Goal: Task Accomplishment & Management: Use online tool/utility

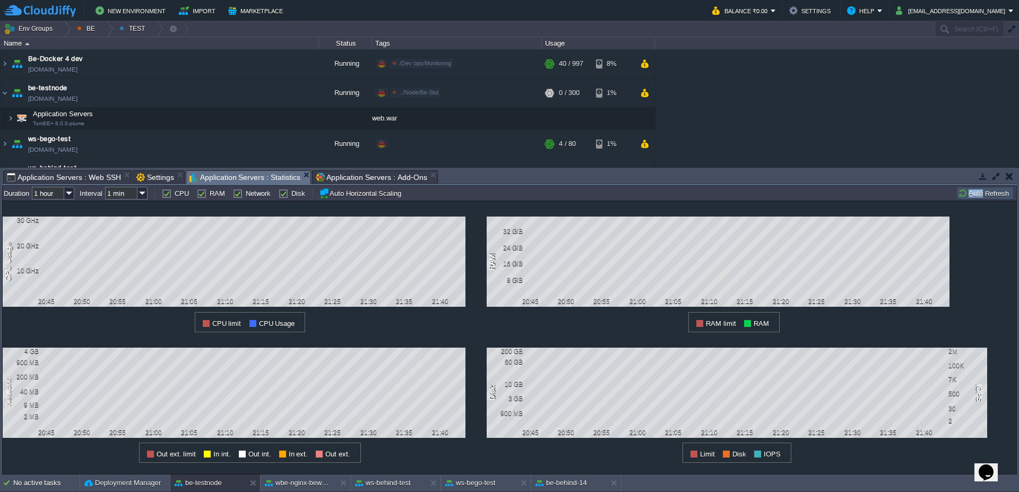
click at [975, 192] on button "Auto Refresh" at bounding box center [985, 193] width 54 height 10
click at [70, 177] on span "Application Servers : Web SSH" at bounding box center [64, 177] width 114 height 13
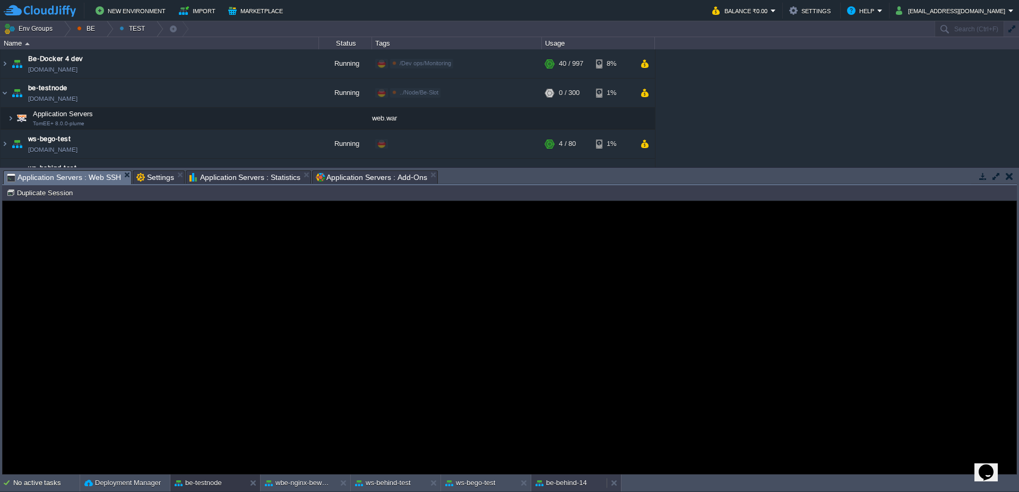
click at [565, 485] on button "be-behind-14" at bounding box center [562, 483] width 52 height 11
click at [64, 191] on button "Duplicate Session" at bounding box center [41, 193] width 70 height 10
click at [64, 32] on div at bounding box center [64, 28] width 14 height 15
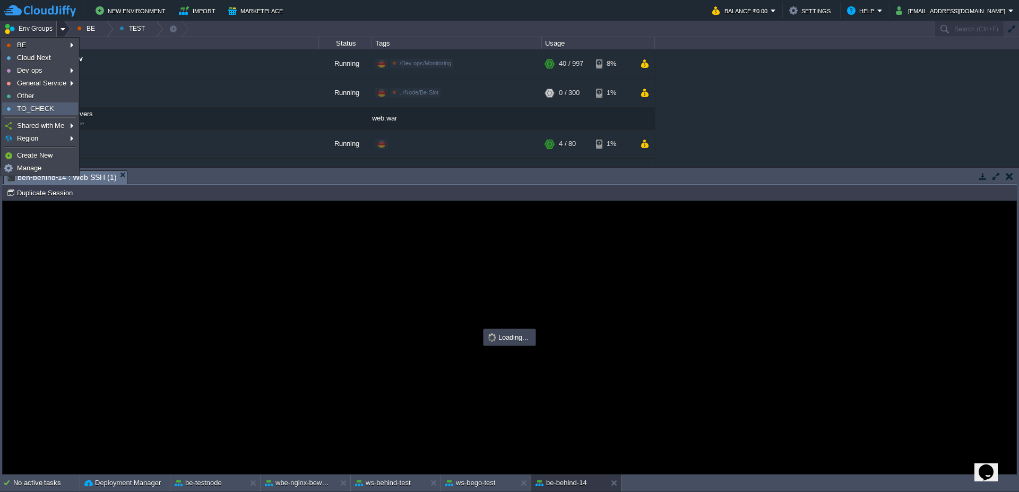
type input "#000000"
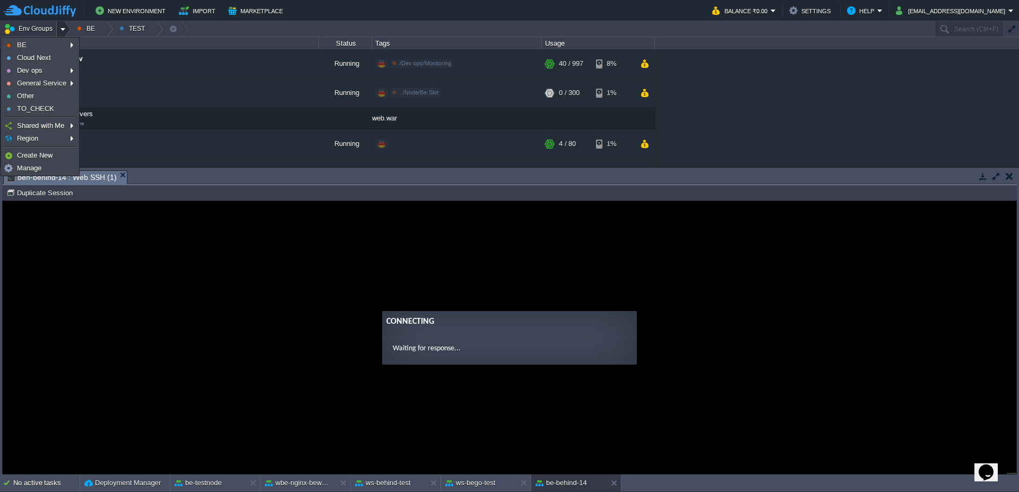
click at [402, 319] on div "Connecting" at bounding box center [510, 321] width 246 height 13
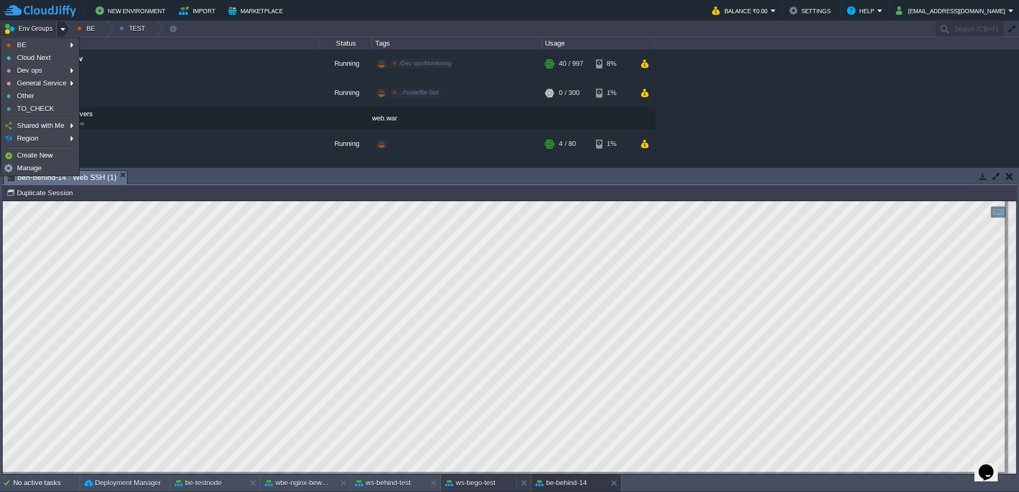
click at [451, 483] on button "ws-bego-test" at bounding box center [470, 483] width 50 height 11
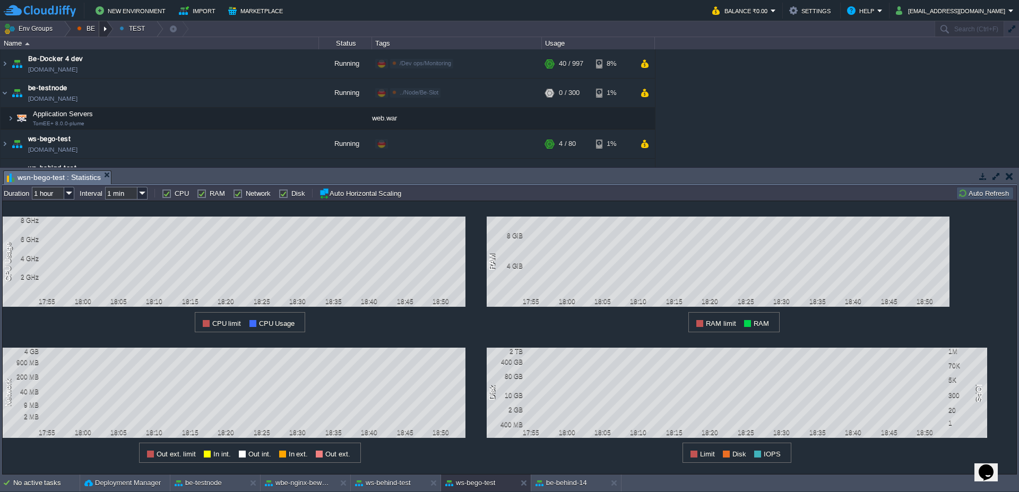
click at [110, 28] on div at bounding box center [106, 28] width 14 height 15
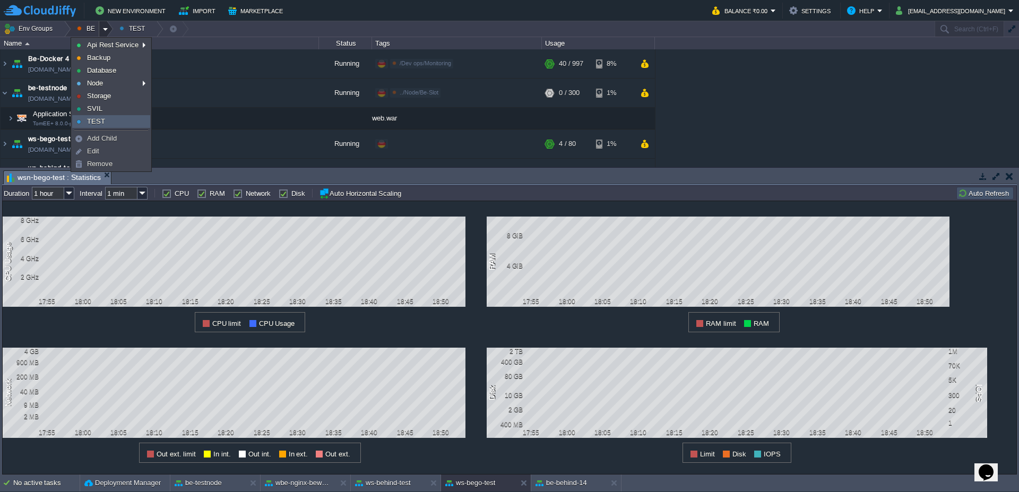
click at [114, 123] on link "TEST" at bounding box center [111, 122] width 77 height 12
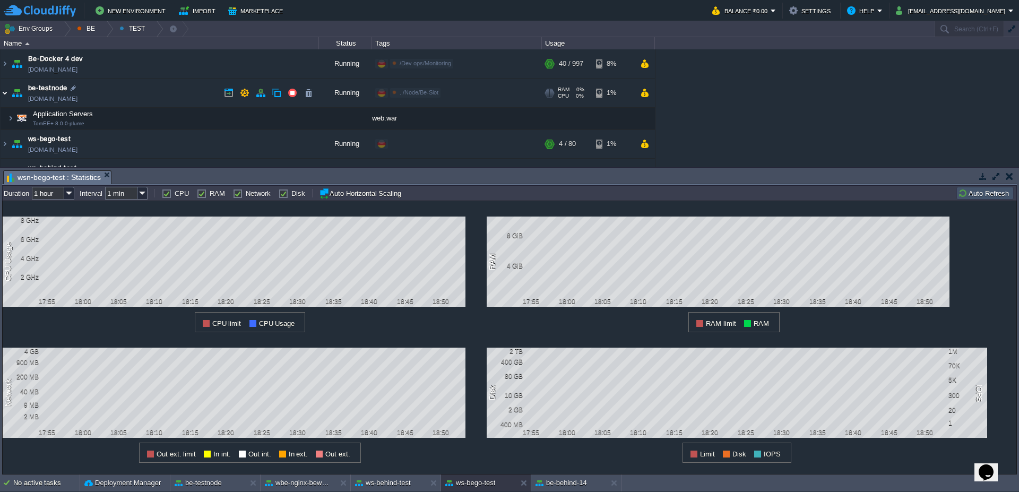
click at [1, 95] on img at bounding box center [5, 93] width 8 height 29
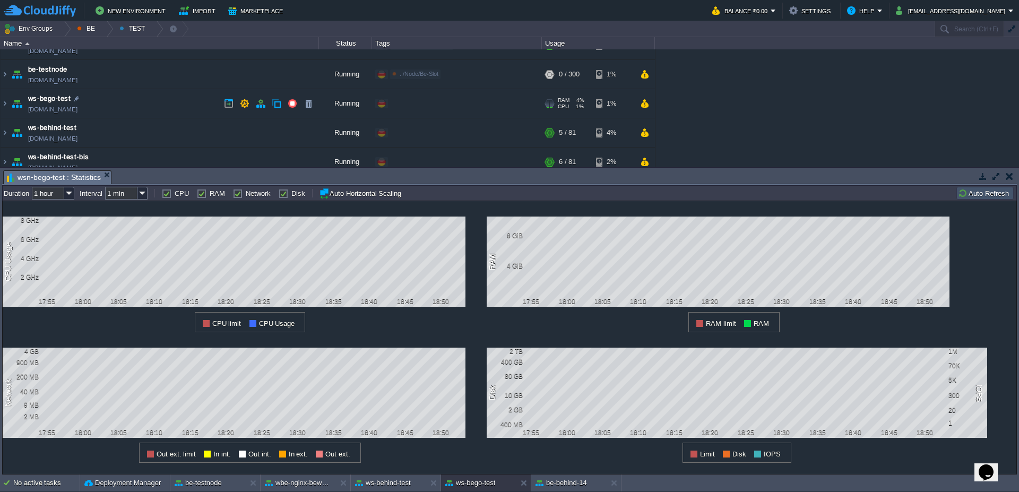
scroll to position [28, 0]
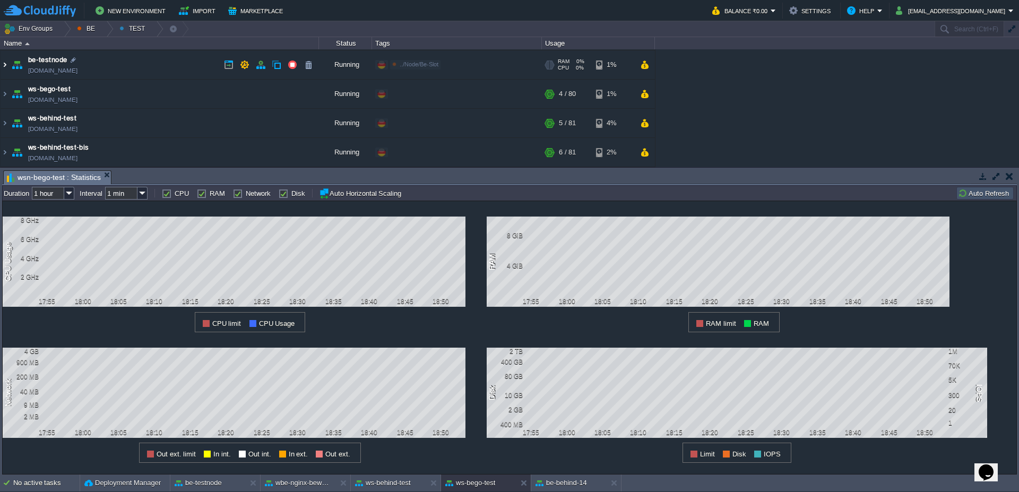
click at [5, 68] on img at bounding box center [5, 64] width 8 height 29
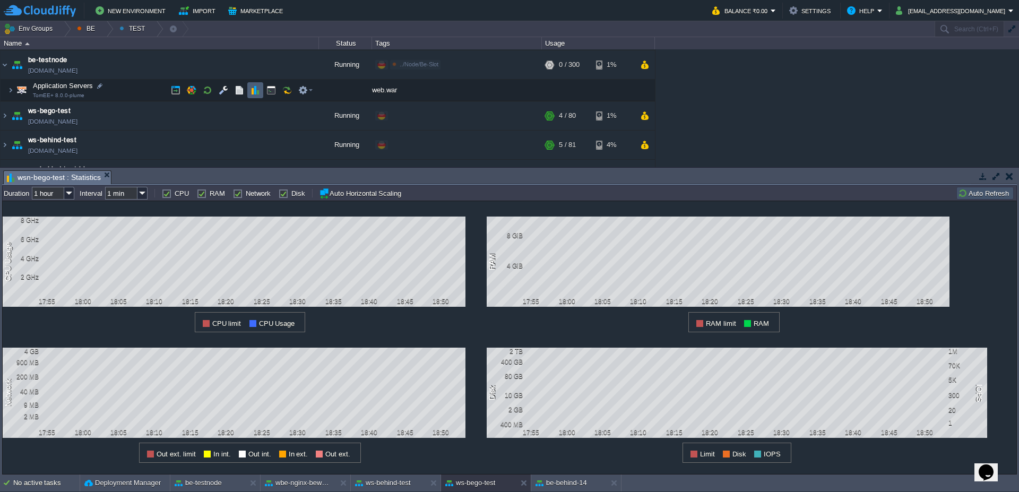
click at [258, 93] on button "button" at bounding box center [256, 90] width 10 height 10
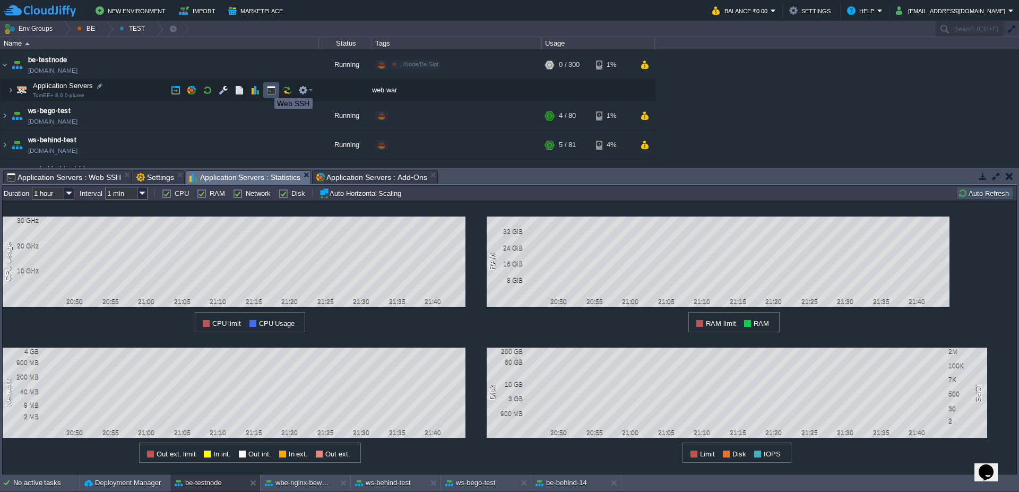
click at [269, 89] on button "button" at bounding box center [272, 90] width 10 height 10
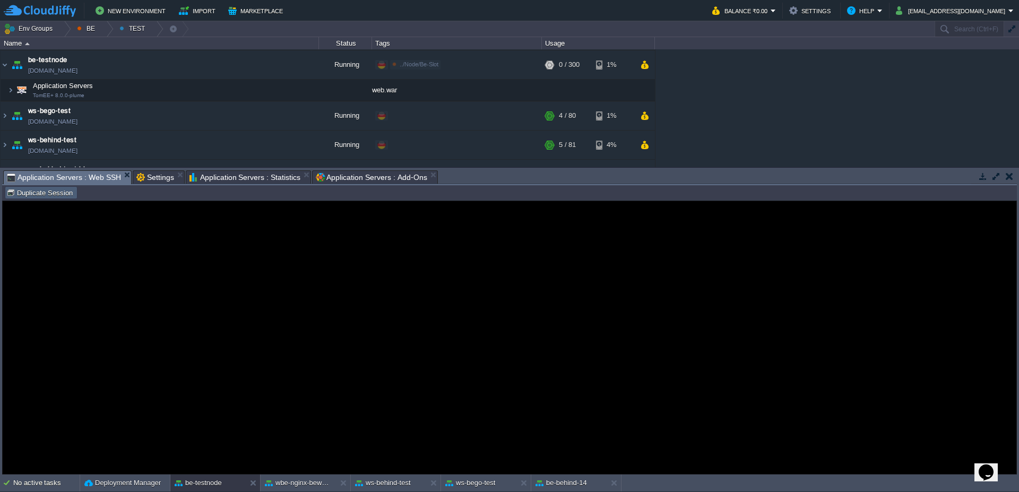
click at [55, 193] on button "Duplicate Session" at bounding box center [41, 193] width 70 height 10
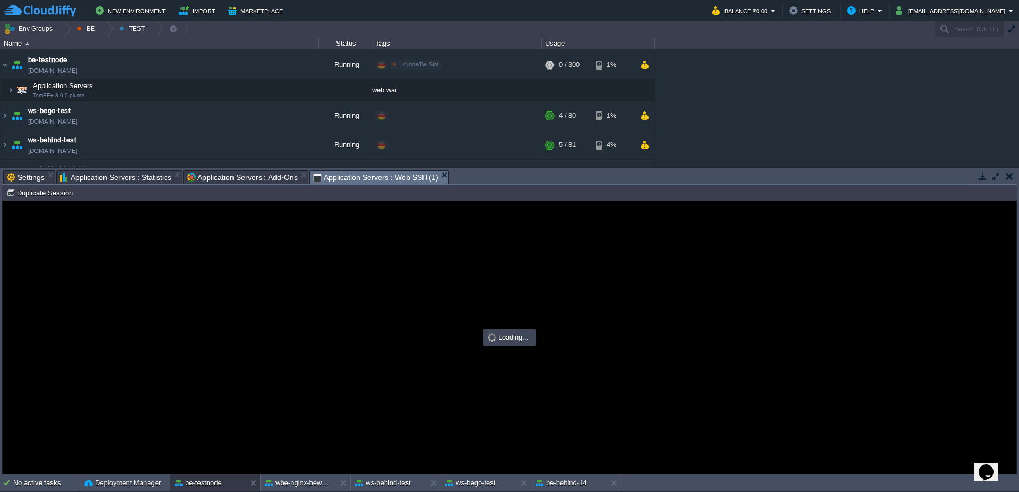
scroll to position [0, 0]
type input "#000000"
click at [217, 177] on span "Application Servers : Add-Ons" at bounding box center [242, 177] width 111 height 13
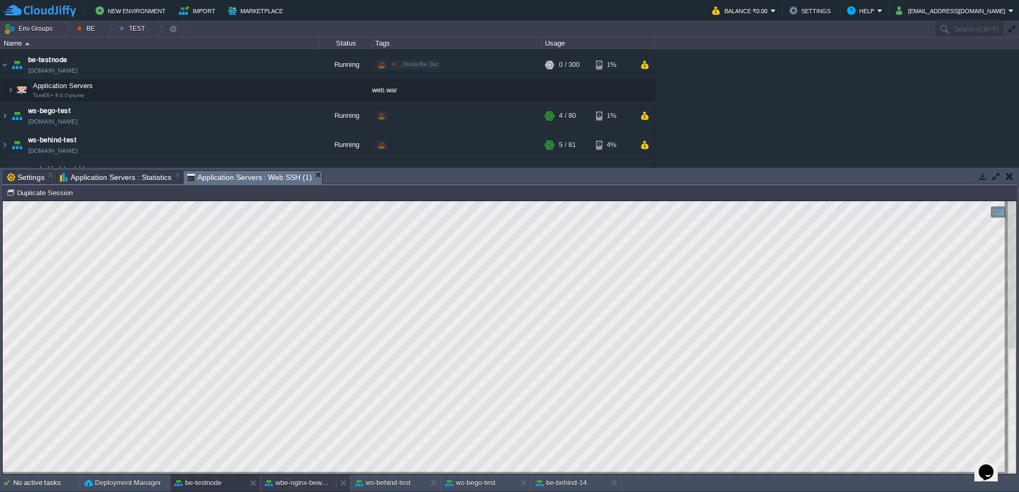
click at [305, 481] on button "wbe-nginx-beworld" at bounding box center [298, 483] width 67 height 11
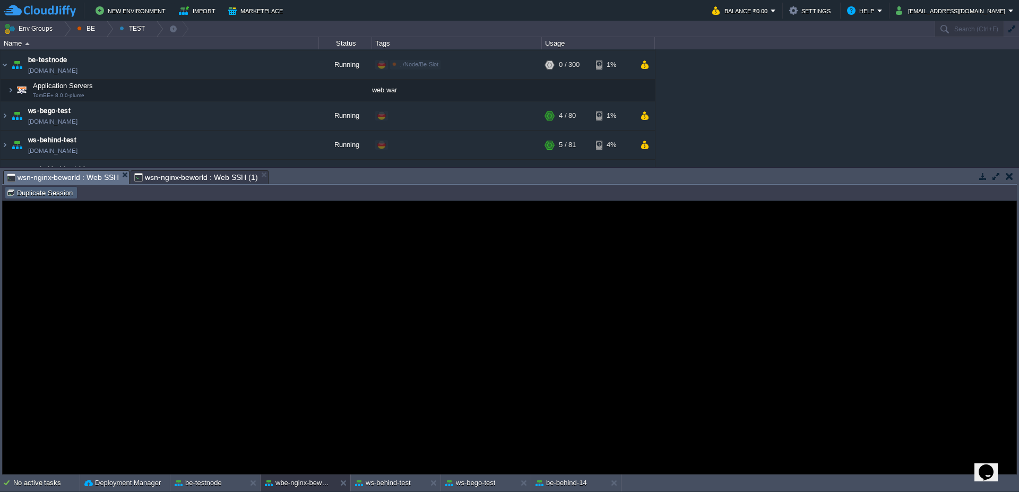
click at [29, 191] on button "Duplicate Session" at bounding box center [41, 193] width 70 height 10
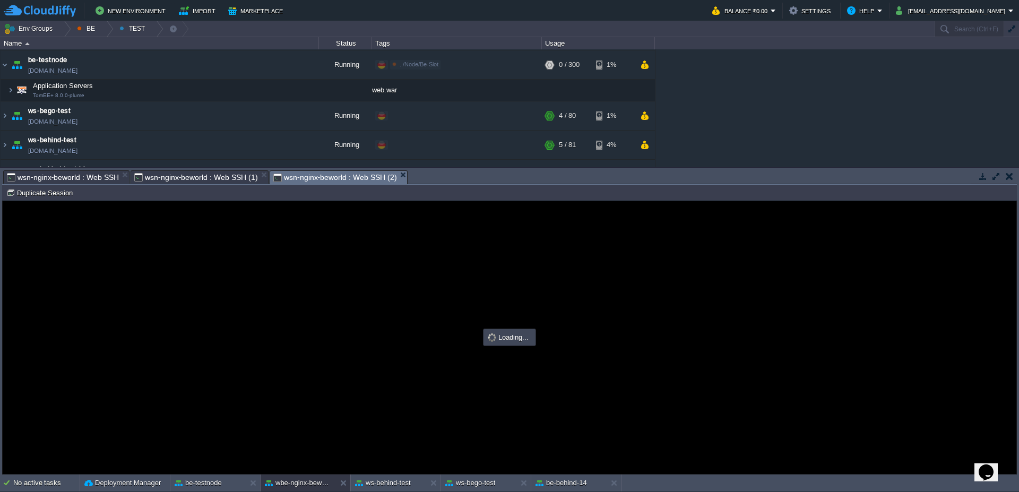
type input "#000000"
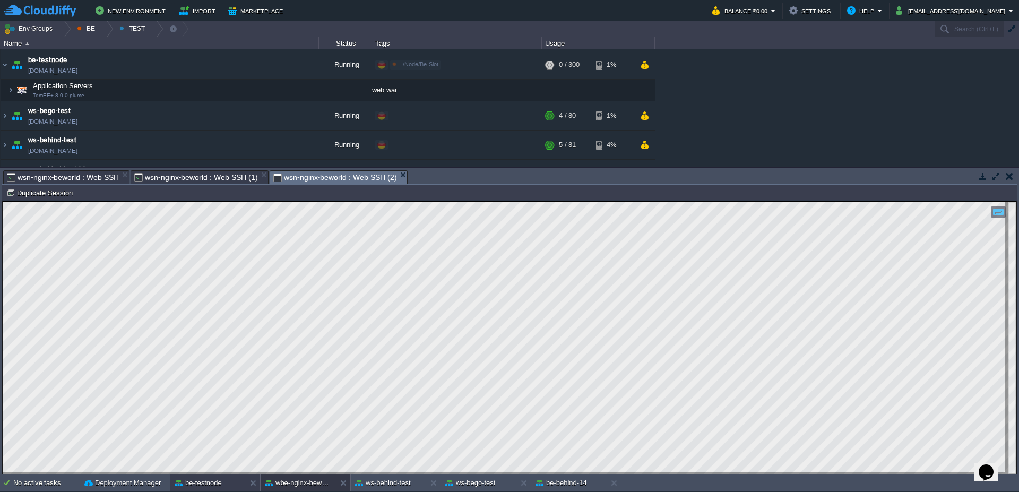
click at [208, 487] on button "be-testnode" at bounding box center [198, 483] width 47 height 11
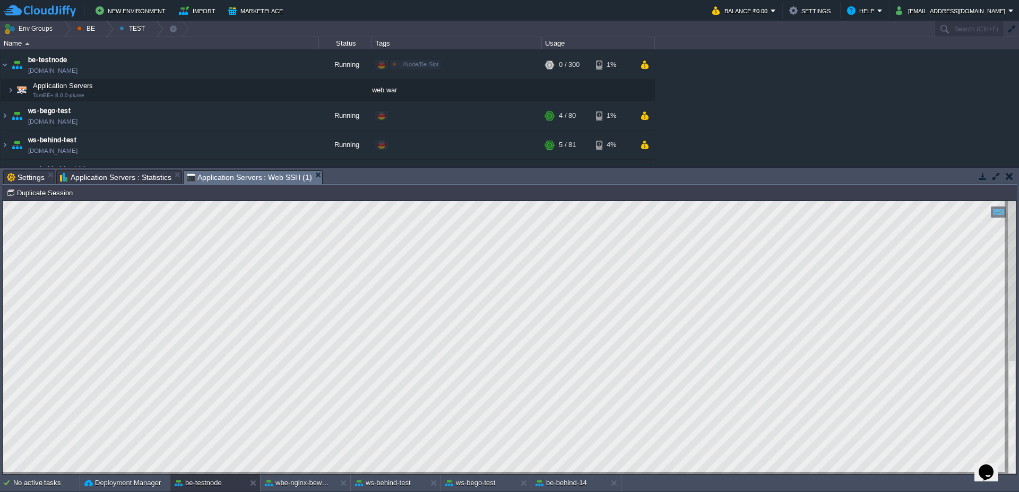
type textarea "telnet [TECHNICAL_ID] 8080"
click at [310, 485] on button "wbe-nginx-beworld" at bounding box center [298, 483] width 67 height 11
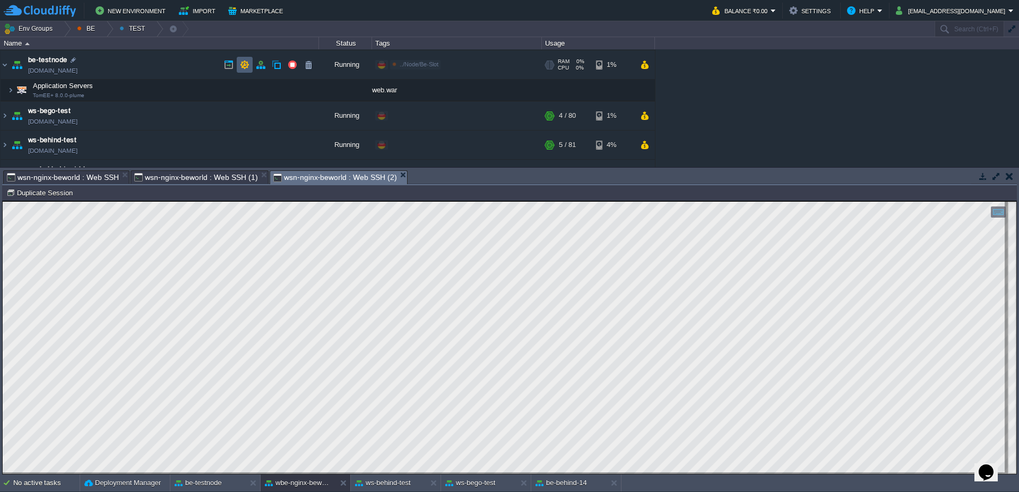
click at [244, 64] on button "button" at bounding box center [245, 65] width 10 height 10
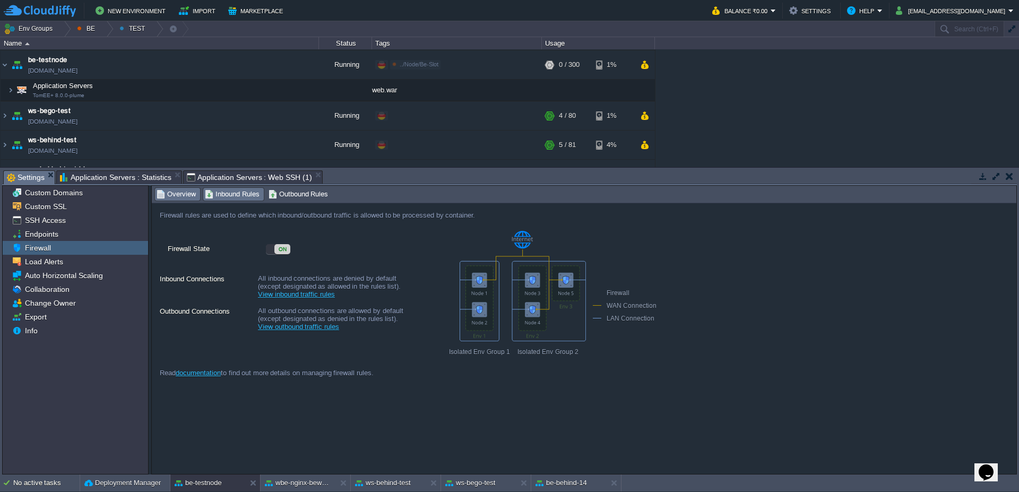
click at [226, 194] on span "Inbound Rules" at bounding box center [232, 194] width 55 height 12
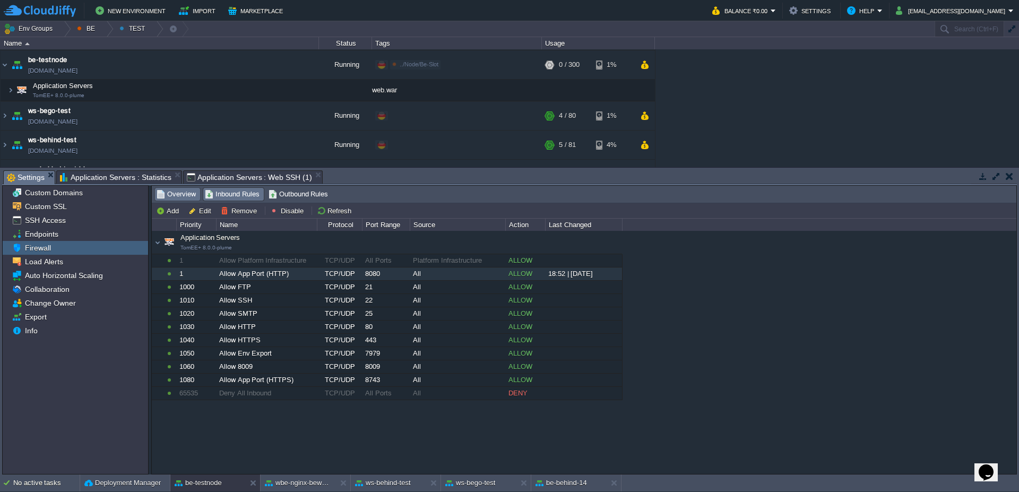
click at [194, 191] on span "Overview" at bounding box center [176, 194] width 39 height 12
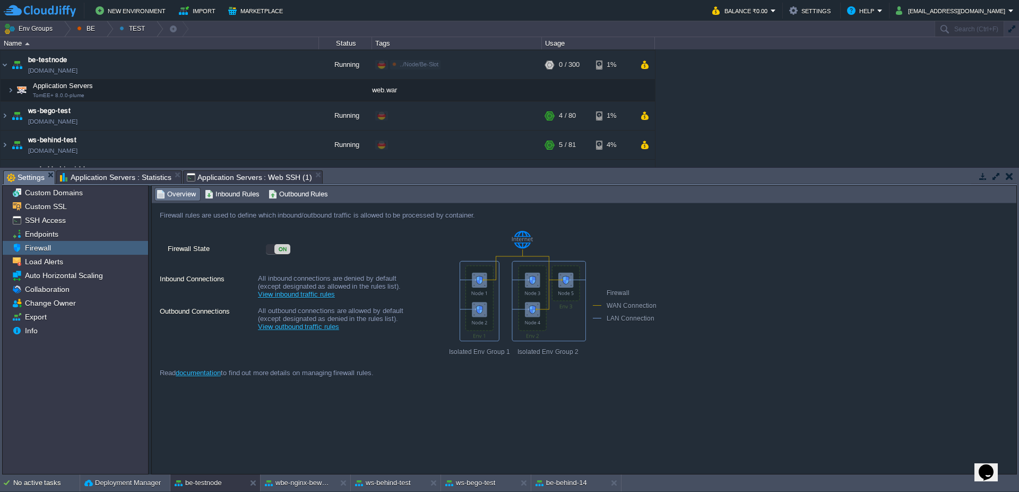
click at [284, 252] on div "ON" at bounding box center [282, 249] width 16 height 10
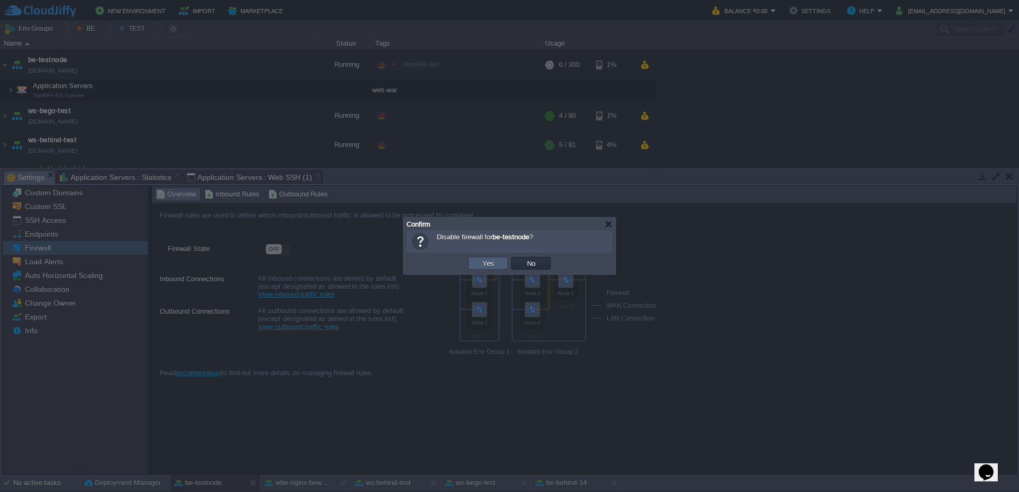
click at [497, 263] on button "Yes" at bounding box center [488, 264] width 18 height 10
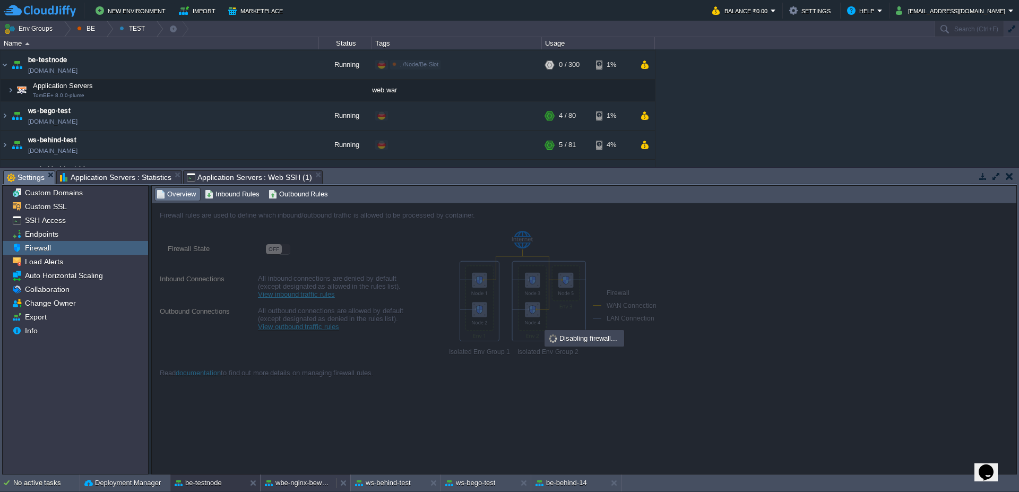
click at [323, 481] on button "wbe-nginx-beworld" at bounding box center [298, 483] width 67 height 11
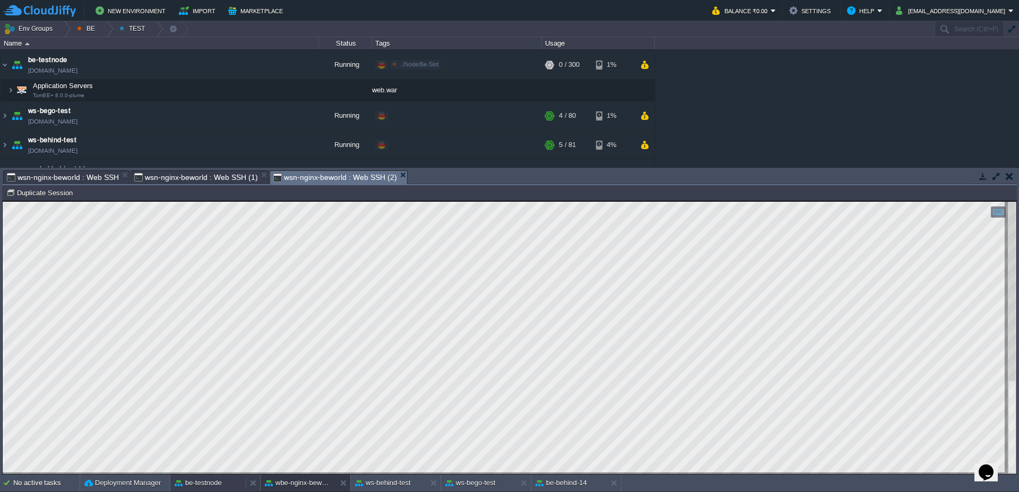
click at [219, 480] on button "be-testnode" at bounding box center [198, 483] width 47 height 11
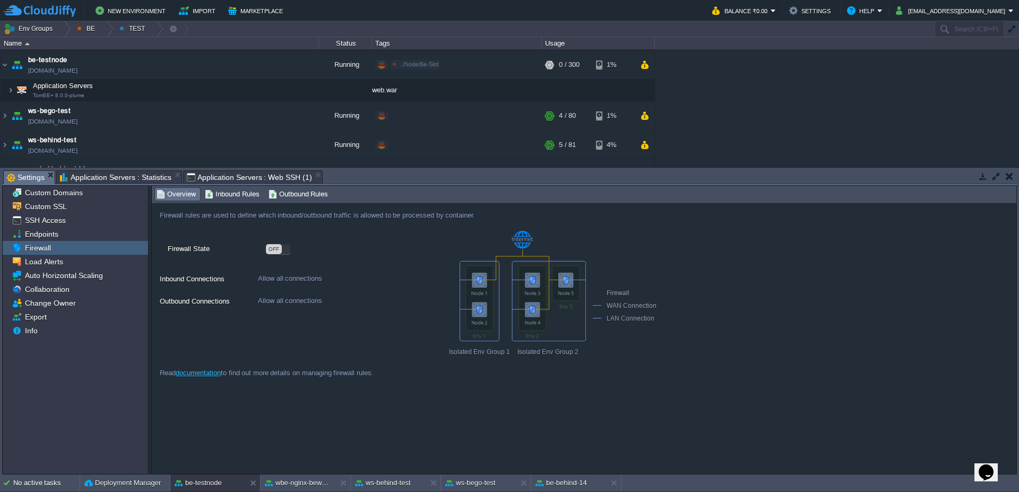
click at [400, 394] on div "Firewall rules are used to define which inbound/outbound traffic is allowed to …" at bounding box center [584, 338] width 865 height 271
click at [133, 168] on div "Tasks Activity Log Archive Git / SVN Settings wsn-nginx-beworld : Web SSH wsn-n…" at bounding box center [509, 321] width 1019 height 307
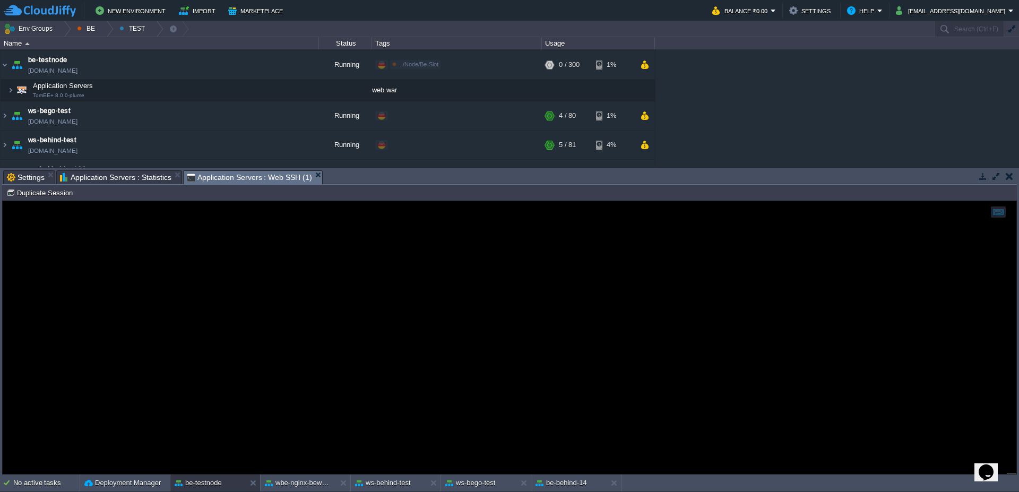
click at [190, 173] on span "Application Servers : Web SSH (1)" at bounding box center [249, 177] width 125 height 13
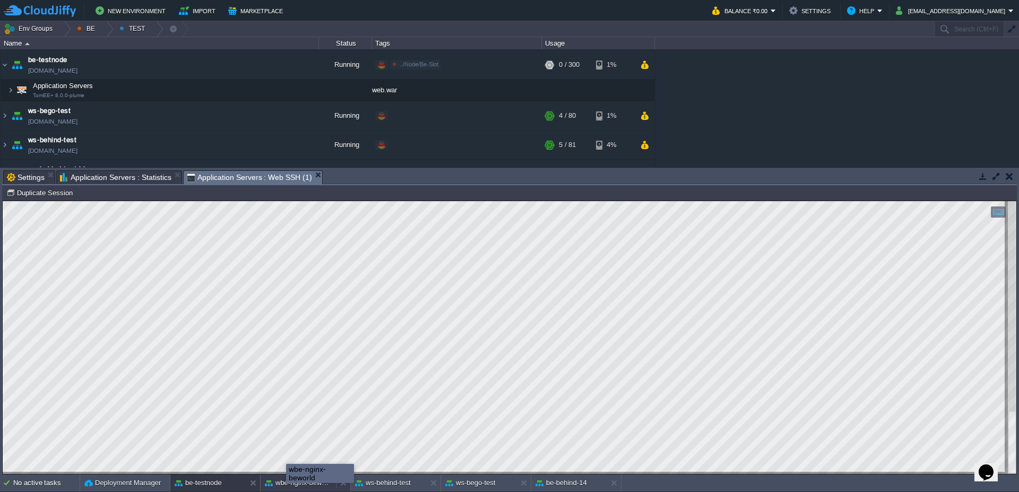
click at [289, 485] on button "wbe-nginx-beworld" at bounding box center [298, 483] width 67 height 11
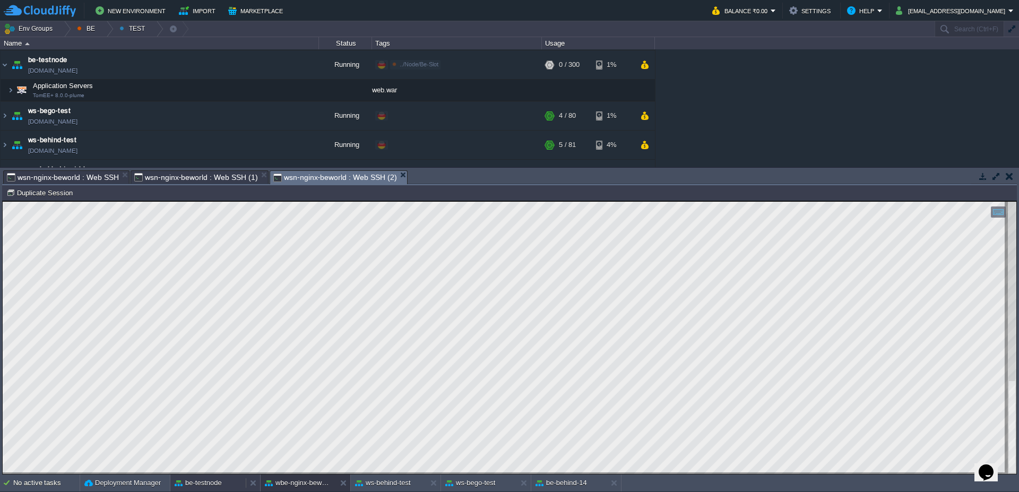
click at [201, 480] on button "be-testnode" at bounding box center [198, 483] width 47 height 11
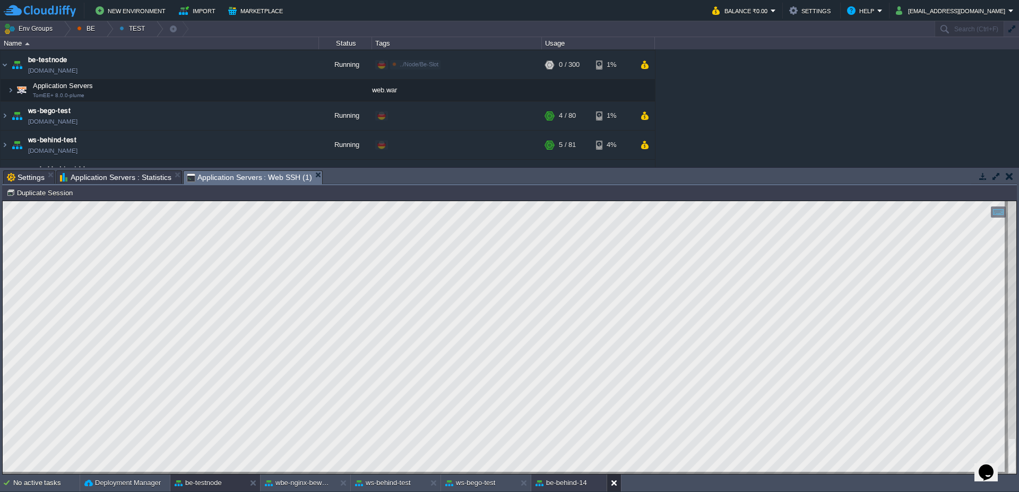
click at [620, 488] on div at bounding box center [614, 483] width 14 height 17
click at [525, 484] on button at bounding box center [526, 483] width 11 height 11
click at [433, 483] on button at bounding box center [436, 483] width 11 height 11
click at [111, 27] on div at bounding box center [106, 28] width 14 height 15
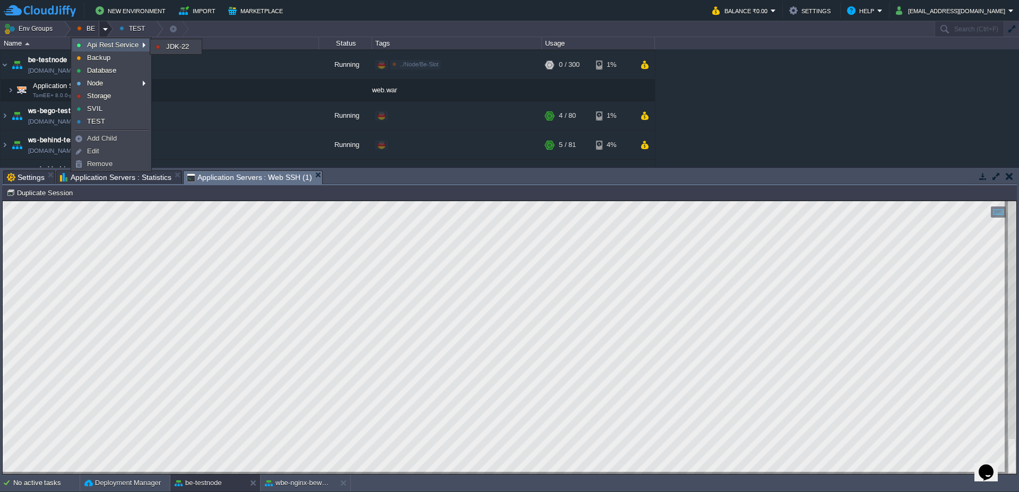
click at [115, 44] on span "Api Rest Service" at bounding box center [113, 45] width 52 height 8
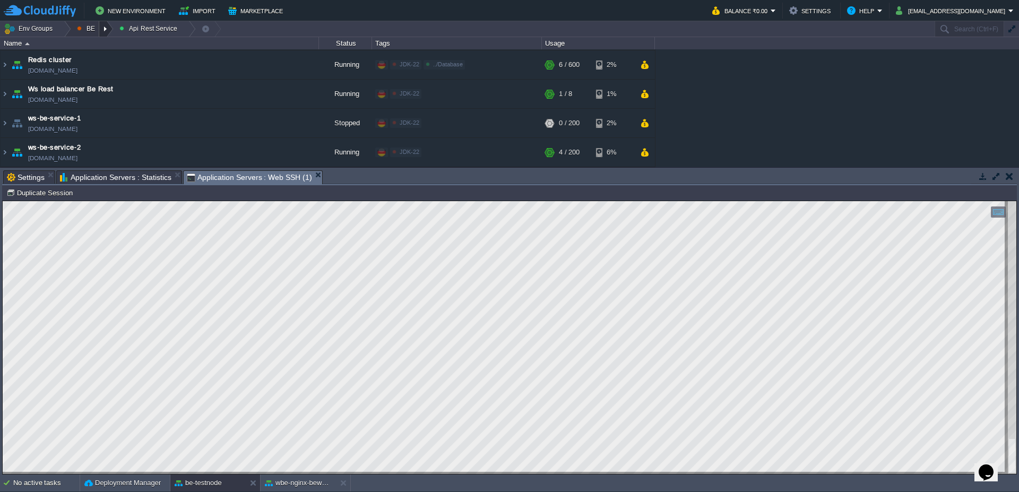
click at [110, 30] on div at bounding box center [106, 28] width 14 height 15
click at [139, 42] on span "JDK-22" at bounding box center [141, 45] width 23 height 8
click at [1, 126] on img at bounding box center [5, 123] width 8 height 29
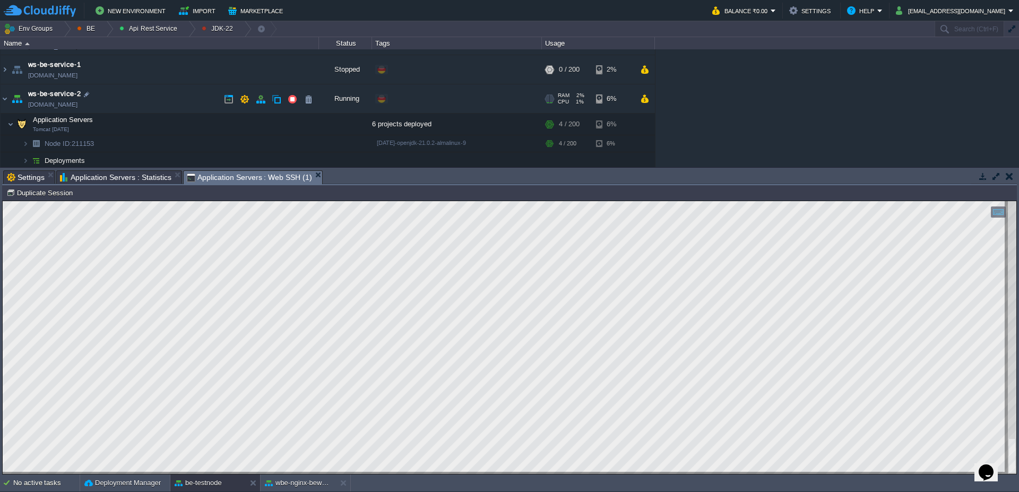
scroll to position [92, 0]
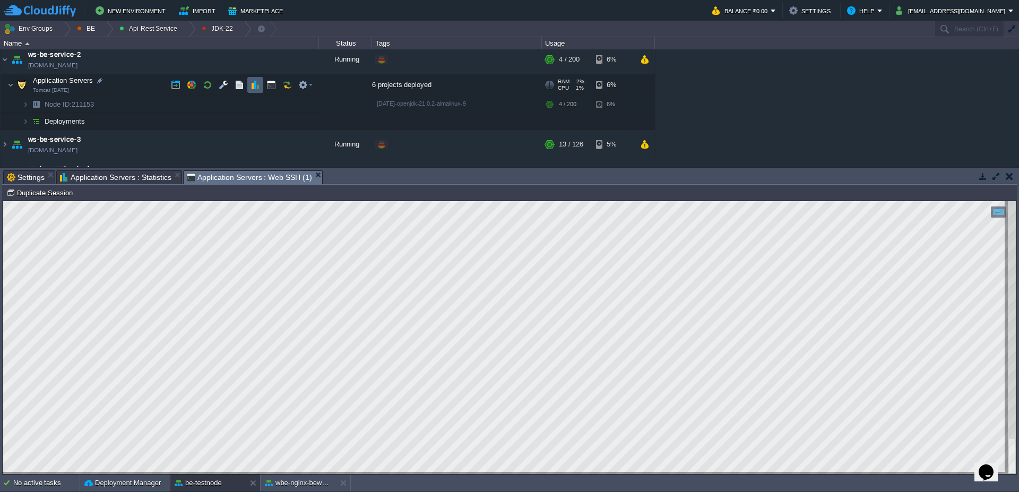
click at [253, 90] on td at bounding box center [255, 85] width 16 height 16
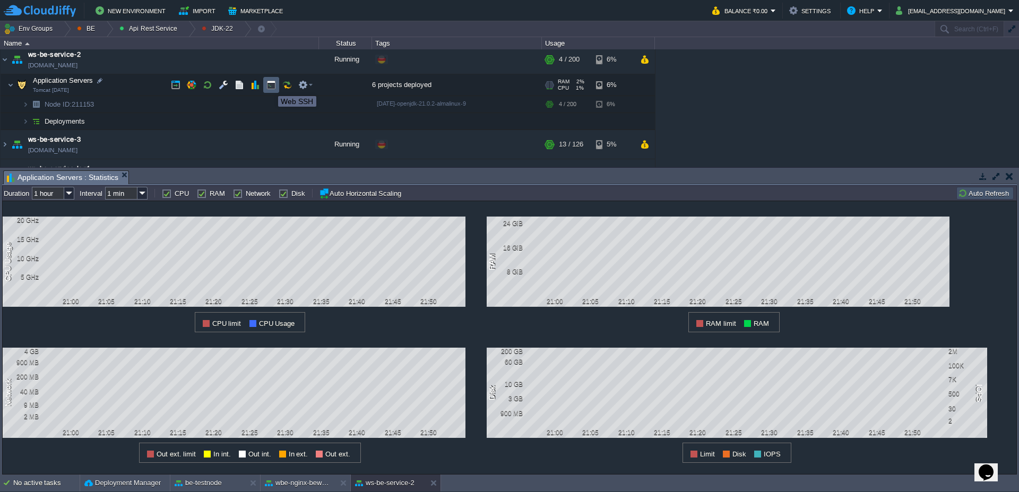
click at [270, 87] on button "button" at bounding box center [272, 85] width 10 height 10
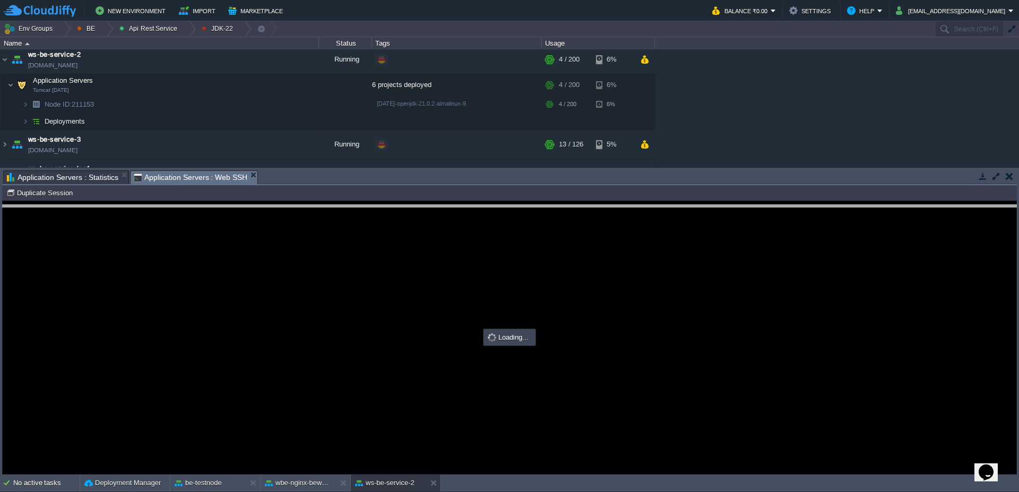
scroll to position [0, 0]
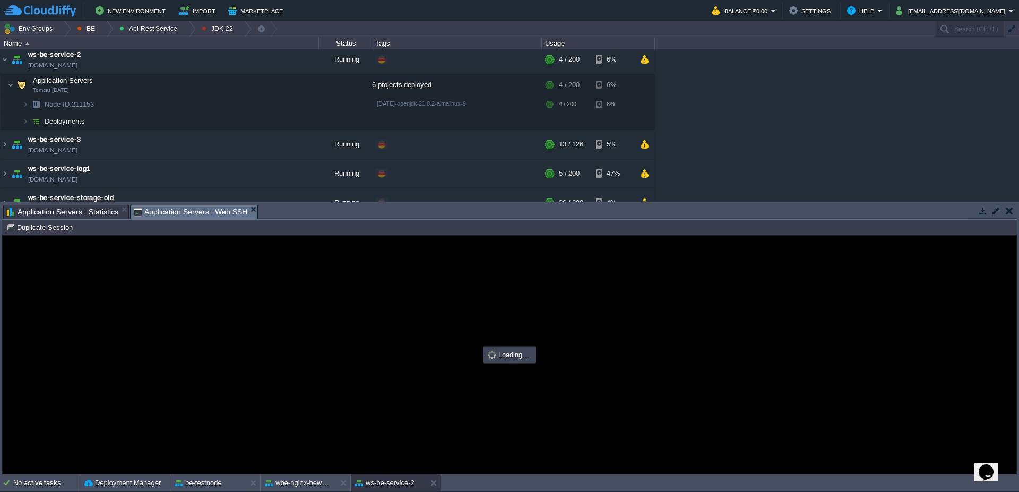
type input "#000000"
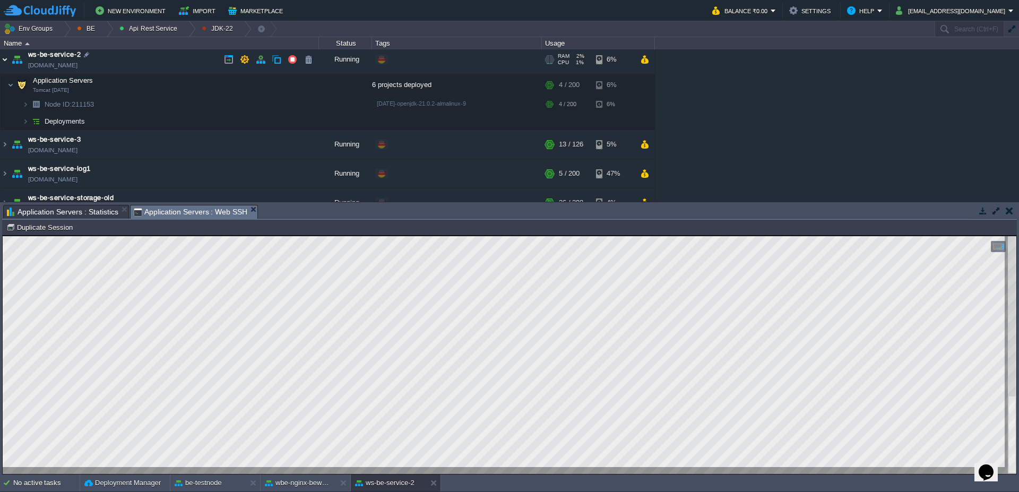
click at [3, 62] on img at bounding box center [5, 59] width 8 height 29
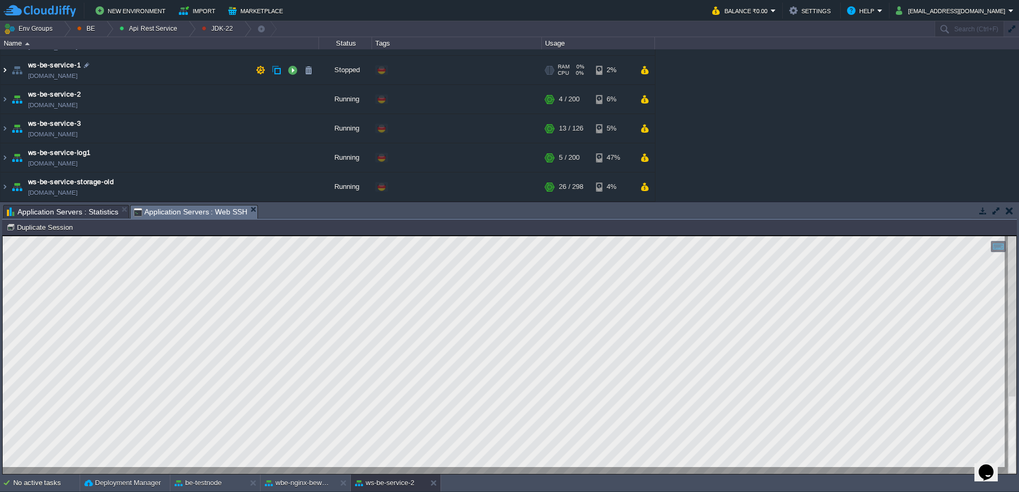
scroll to position [52, 0]
click at [2, 131] on img at bounding box center [5, 128] width 8 height 29
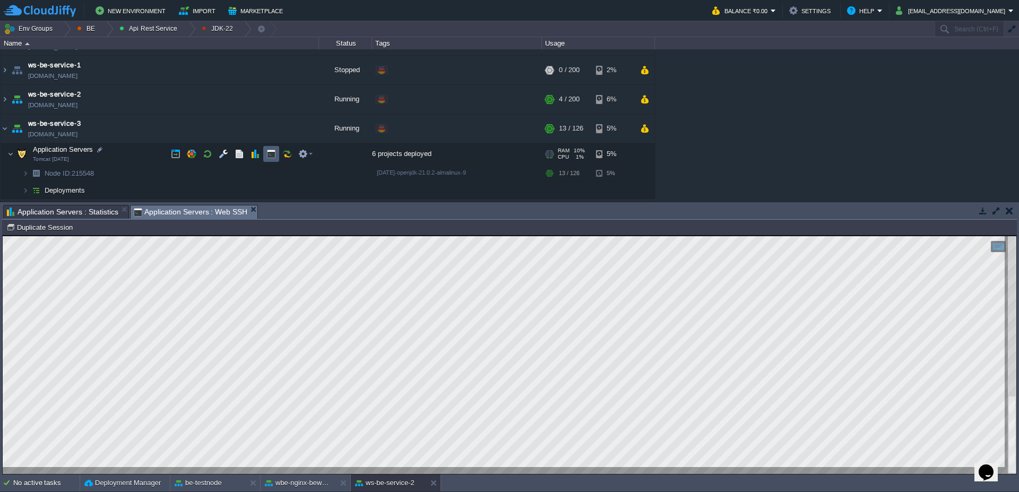
click at [274, 153] on button "button" at bounding box center [272, 154] width 10 height 10
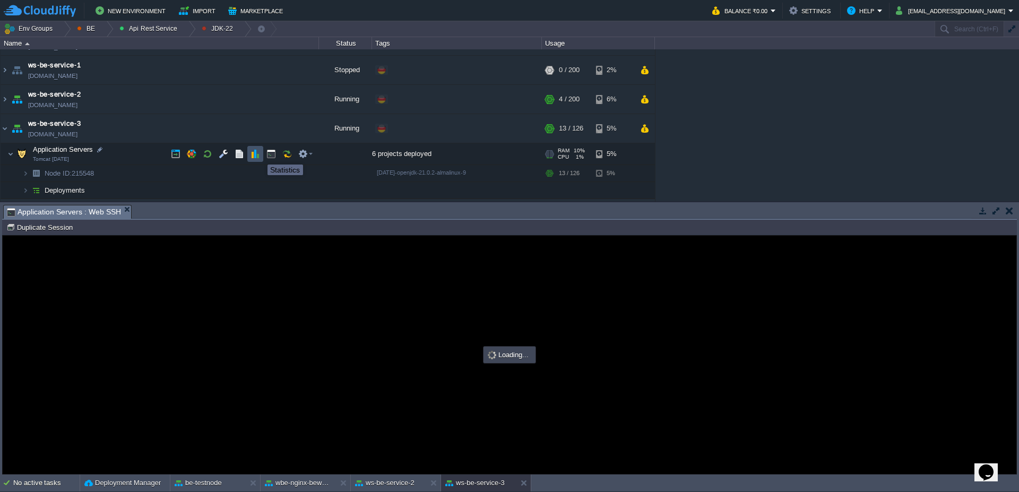
click at [254, 155] on button "button" at bounding box center [256, 154] width 10 height 10
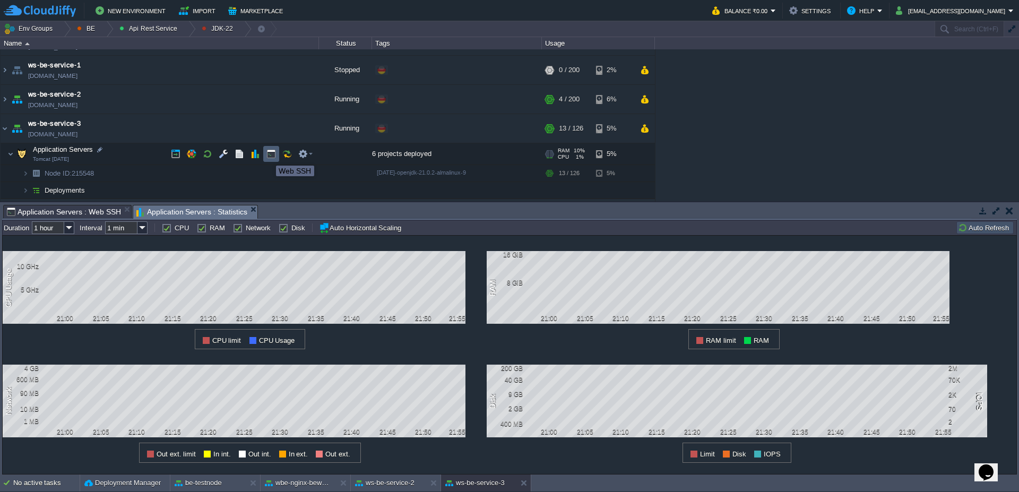
scroll to position [0, 0]
click at [271, 156] on button "button" at bounding box center [272, 154] width 10 height 10
type input "#000000"
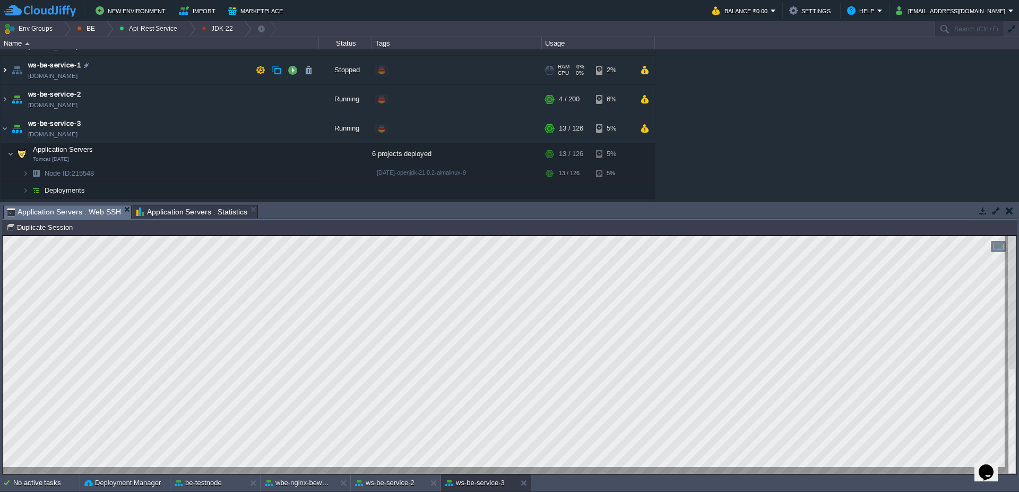
click at [3, 68] on img at bounding box center [5, 70] width 8 height 29
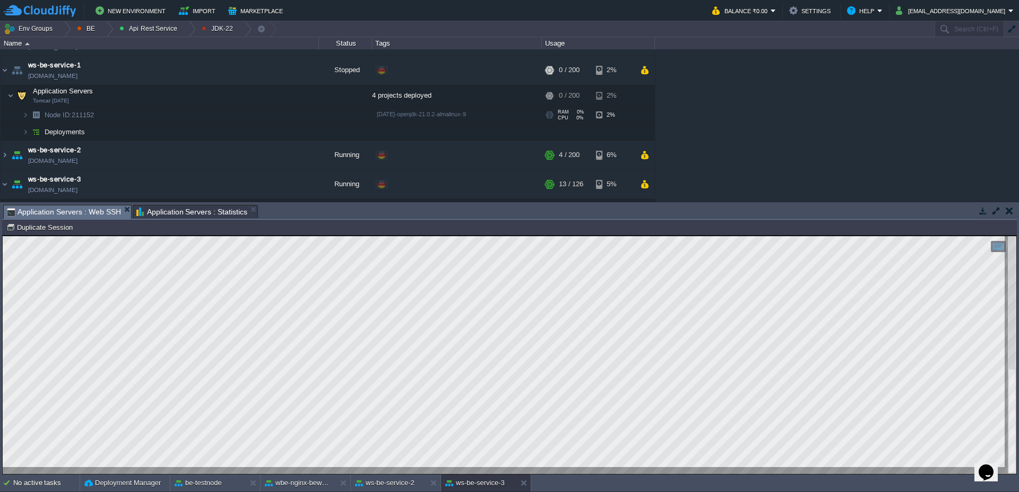
click at [24, 117] on img at bounding box center [25, 115] width 6 height 16
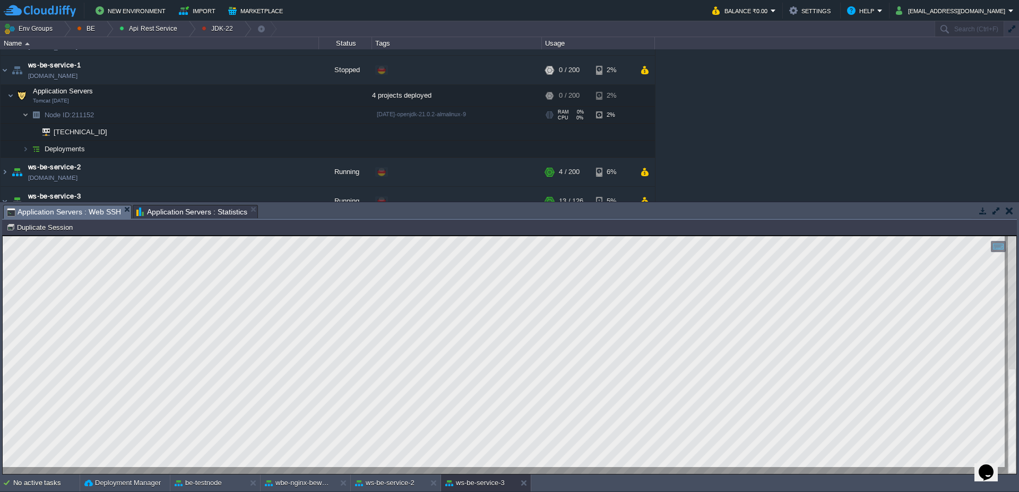
click at [24, 117] on img at bounding box center [25, 115] width 6 height 16
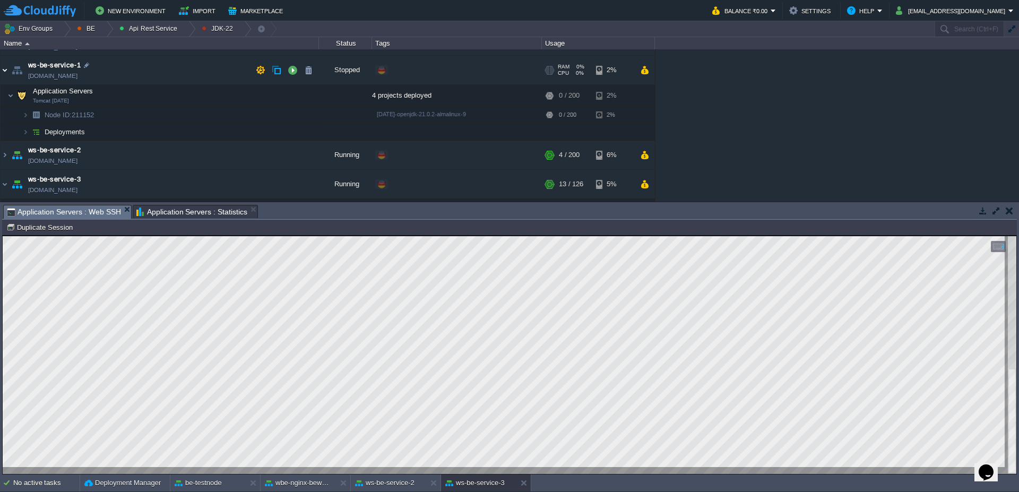
click at [4, 70] on img at bounding box center [5, 70] width 8 height 29
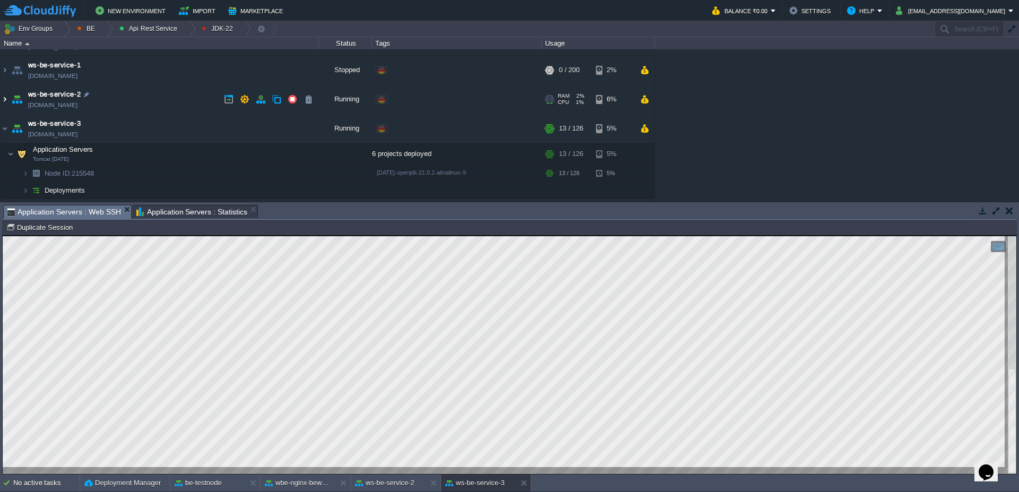
click at [4, 101] on img at bounding box center [5, 99] width 8 height 29
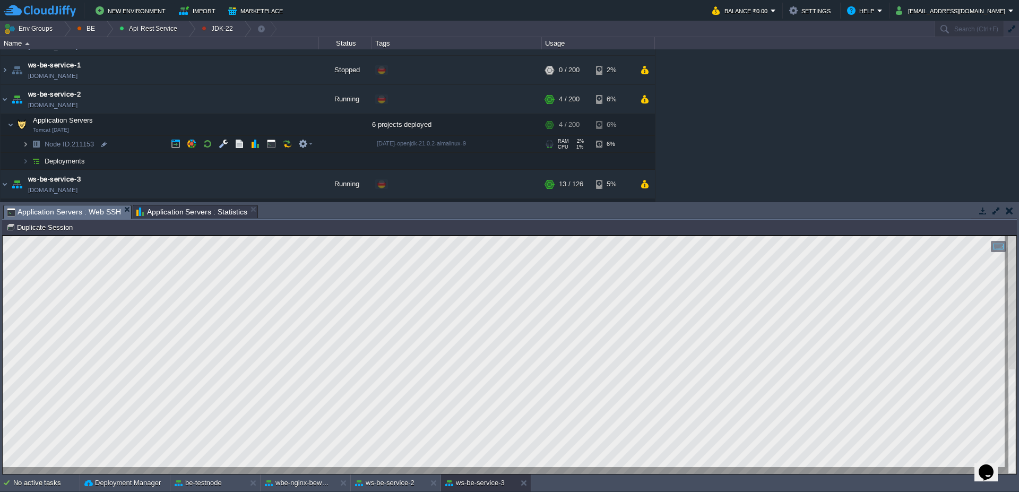
click at [25, 143] on img at bounding box center [25, 144] width 6 height 16
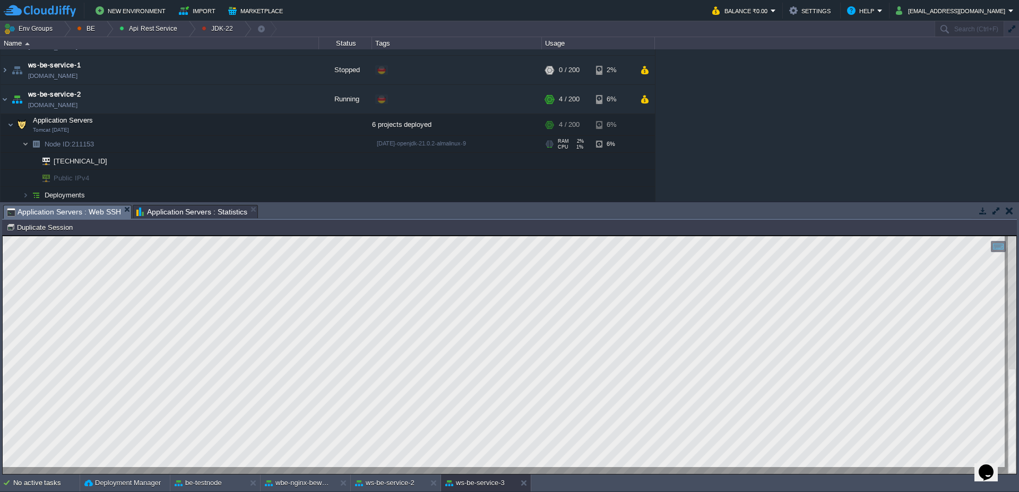
click at [25, 143] on img at bounding box center [25, 144] width 6 height 16
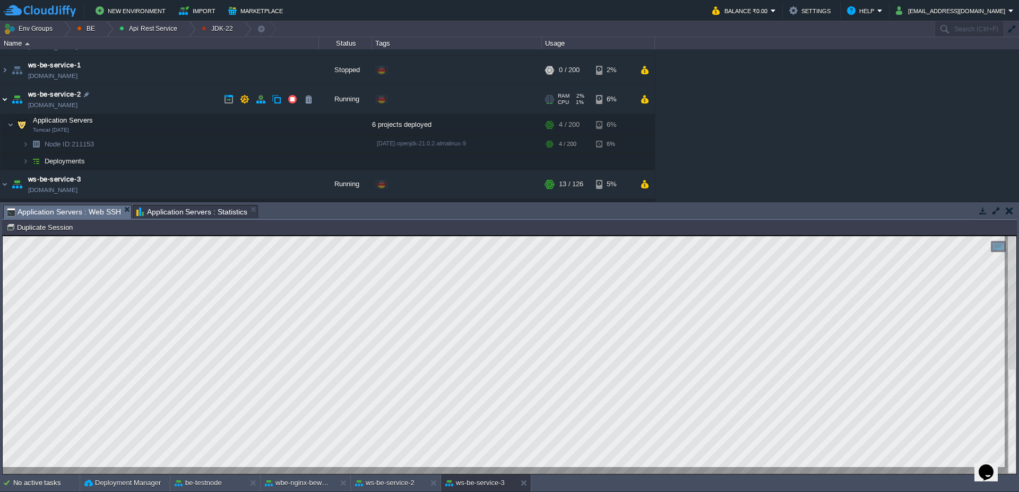
click at [1, 98] on img at bounding box center [5, 99] width 8 height 29
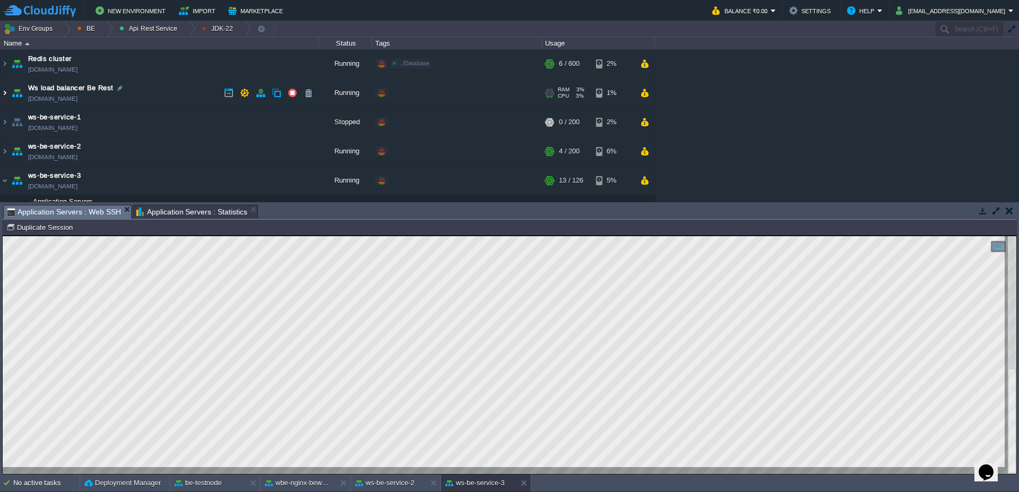
click at [4, 95] on img at bounding box center [5, 93] width 8 height 29
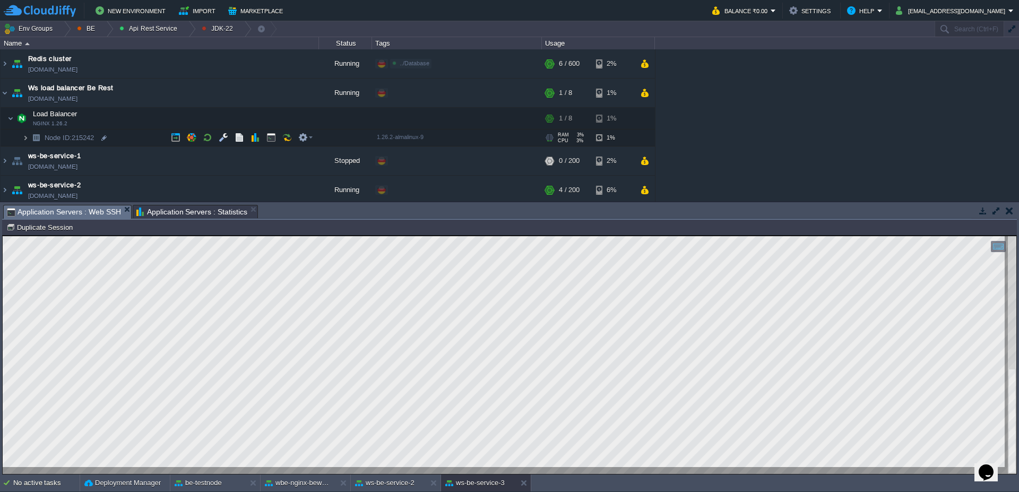
click at [22, 138] on img at bounding box center [25, 138] width 6 height 16
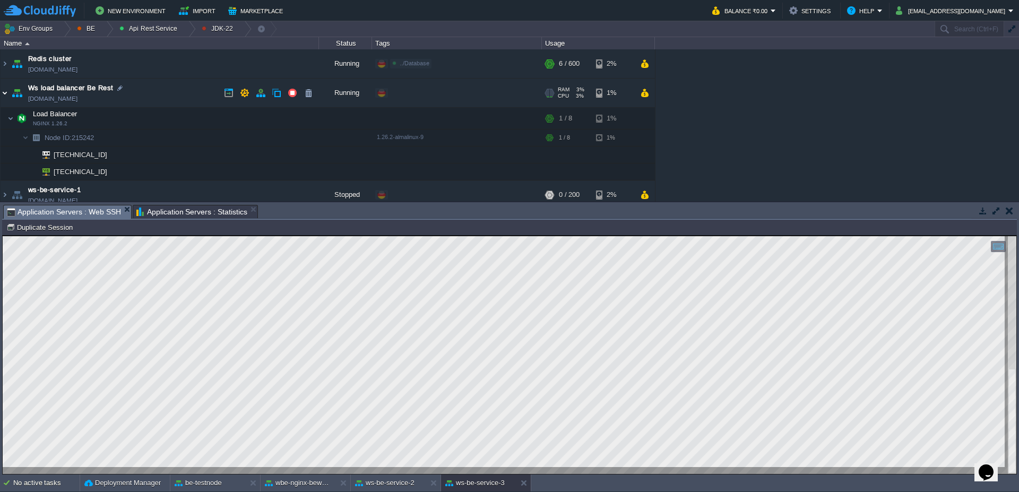
click at [5, 93] on img at bounding box center [5, 93] width 8 height 29
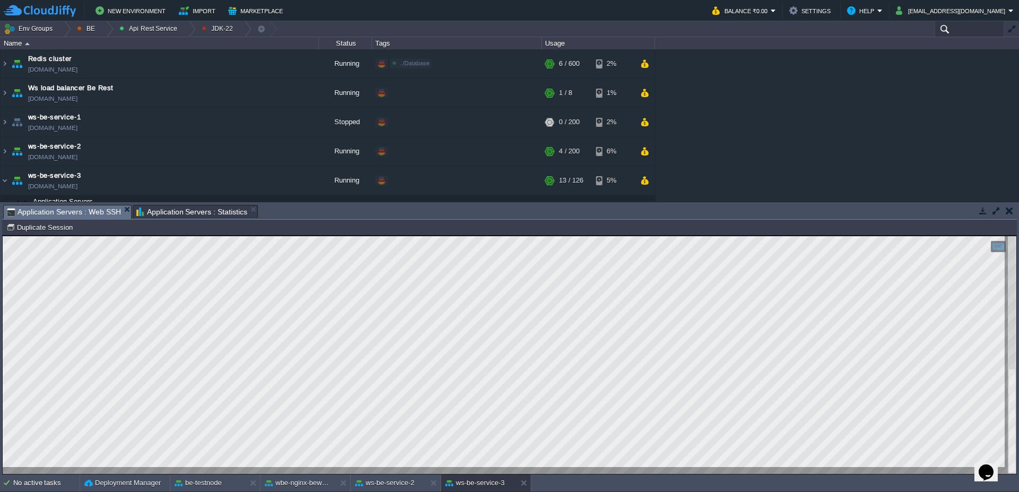
click at [945, 27] on input "text" at bounding box center [970, 28] width 70 height 15
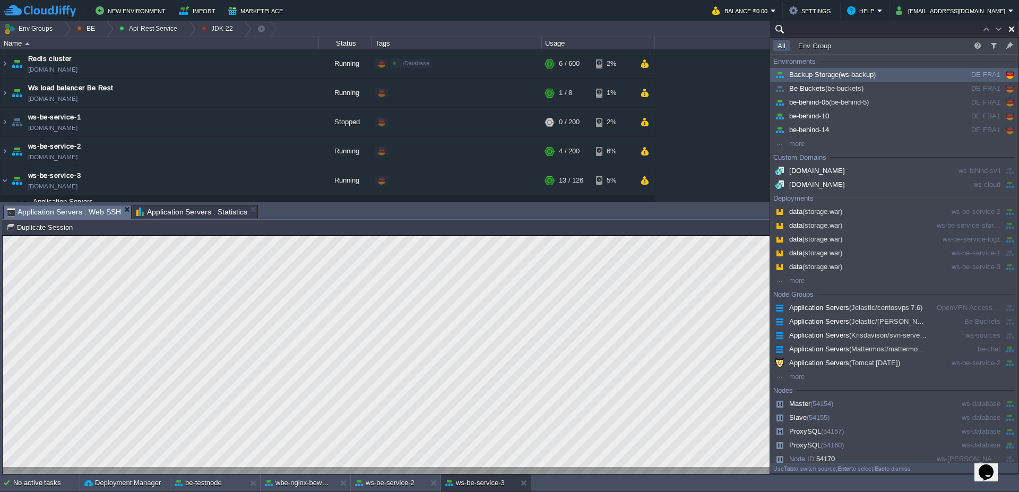
type input "."
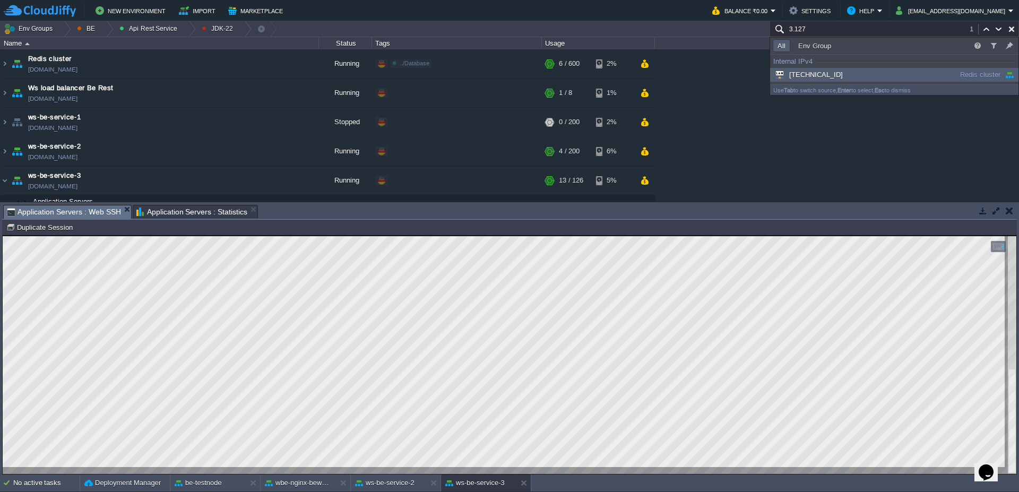
type input "3.127"
click at [809, 75] on span "[TECHNICAL_ID]" at bounding box center [808, 75] width 70 height 8
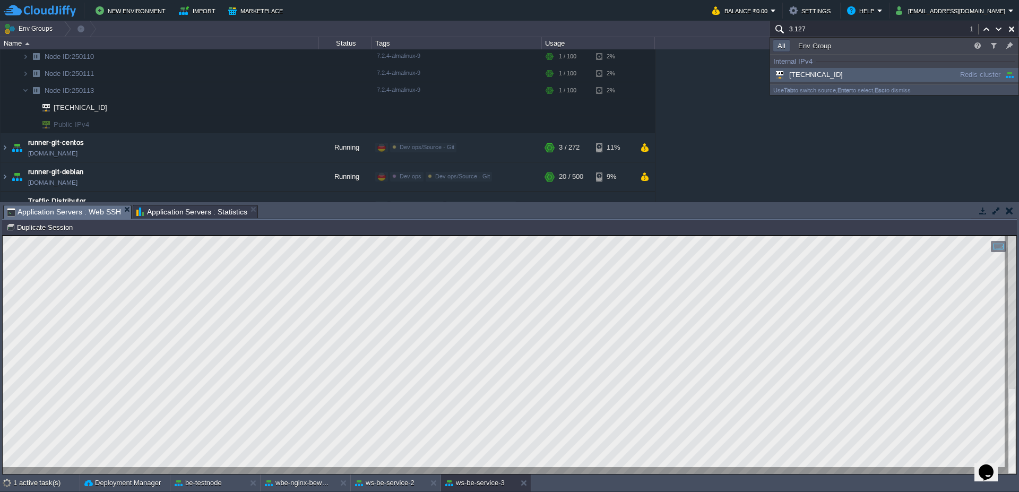
scroll to position [1, 236]
type textarea "WTPClientWordToPdf"
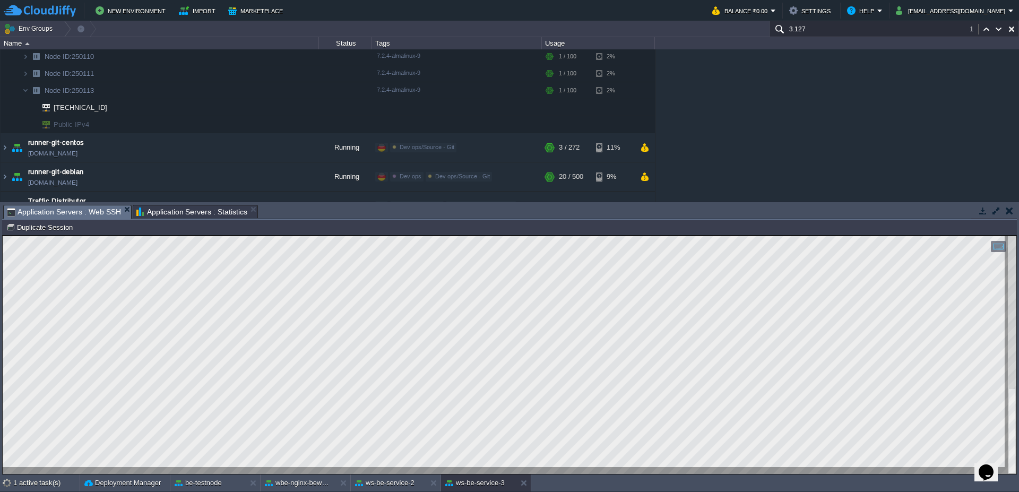
scroll to position [491, 0]
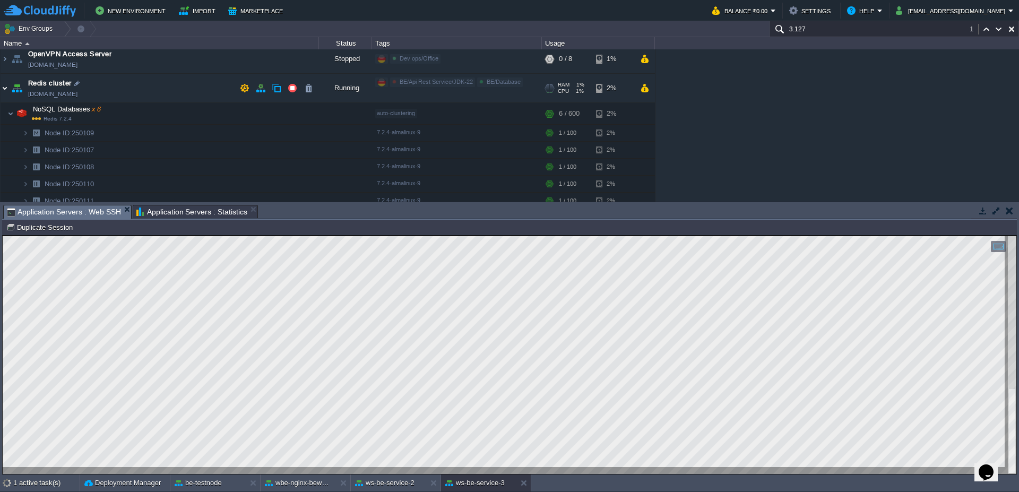
click at [1, 86] on img at bounding box center [5, 88] width 8 height 29
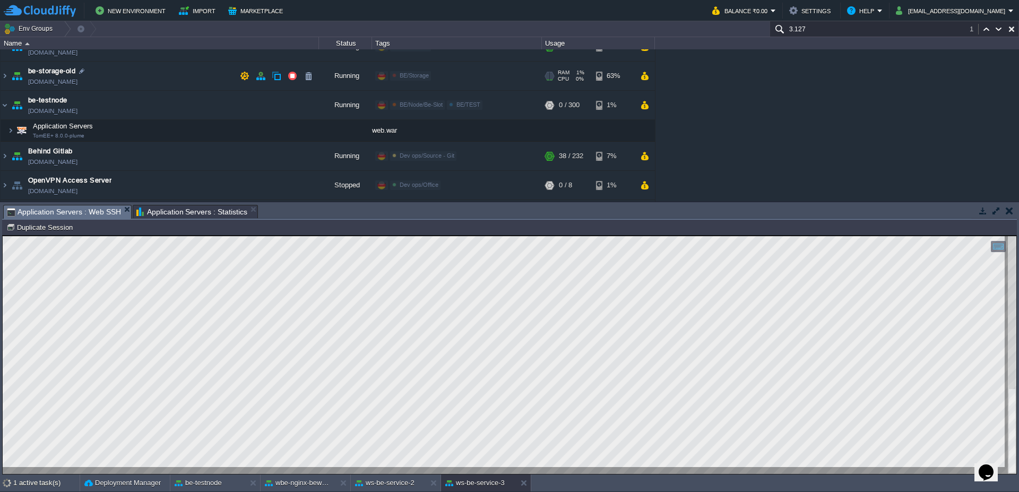
scroll to position [364, 0]
click at [59, 33] on div at bounding box center [64, 28] width 14 height 15
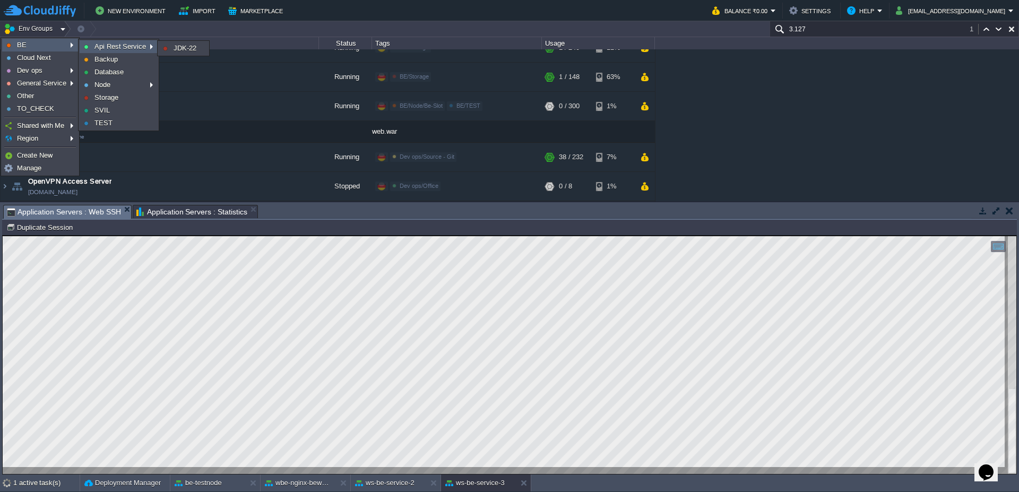
click at [97, 47] on span "Api Rest Service" at bounding box center [121, 46] width 52 height 8
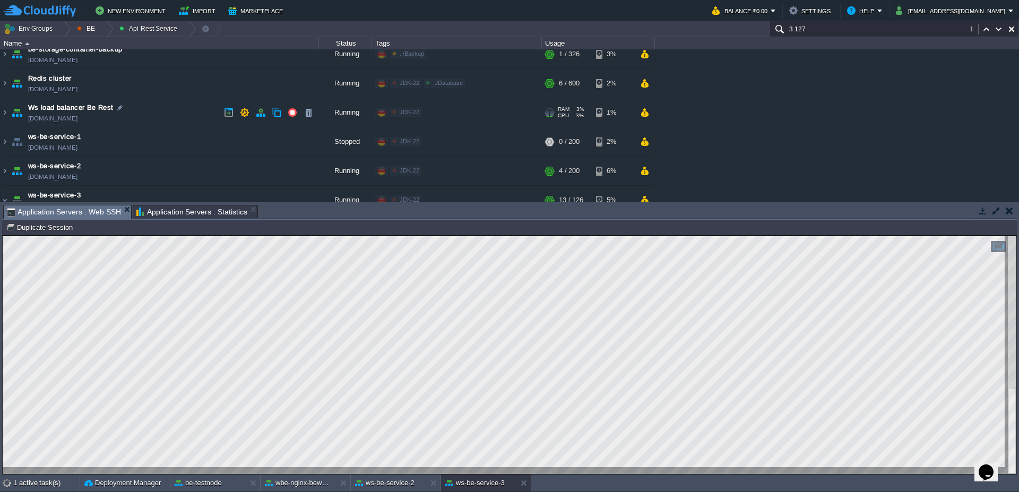
scroll to position [0, 0]
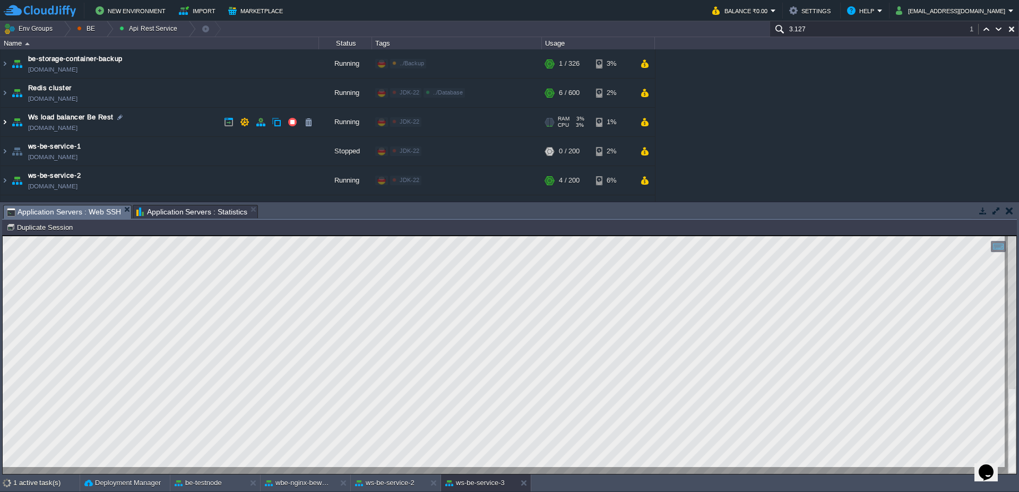
click at [6, 125] on img at bounding box center [5, 122] width 8 height 29
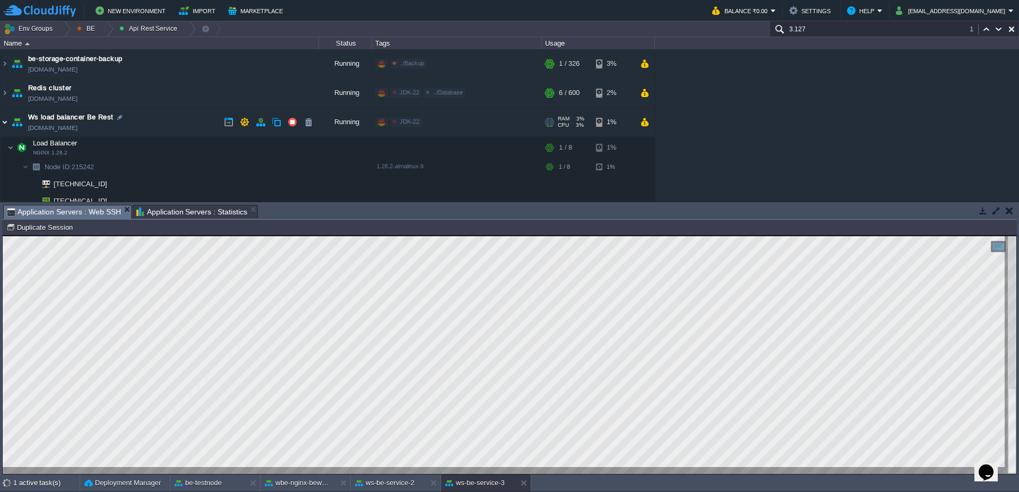
click at [6, 125] on img at bounding box center [5, 122] width 8 height 29
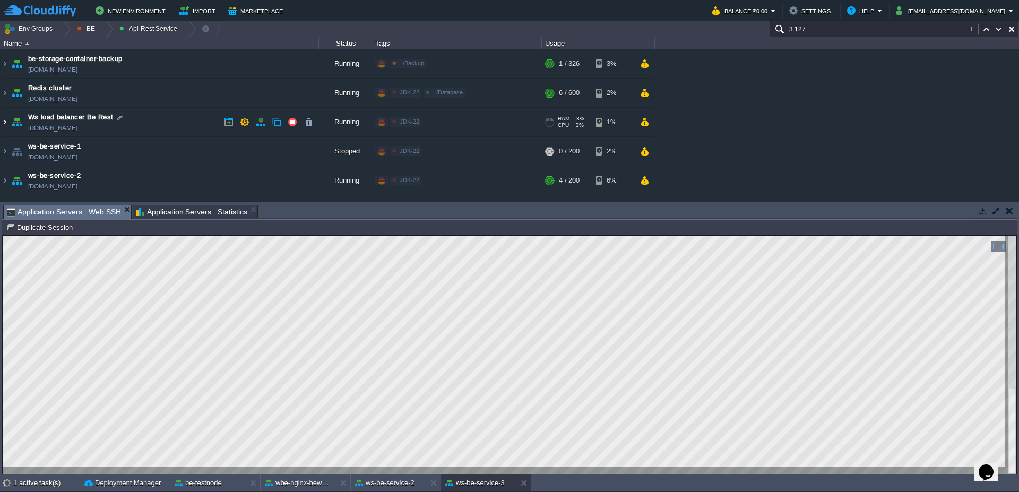
click at [6, 125] on img at bounding box center [5, 122] width 8 height 29
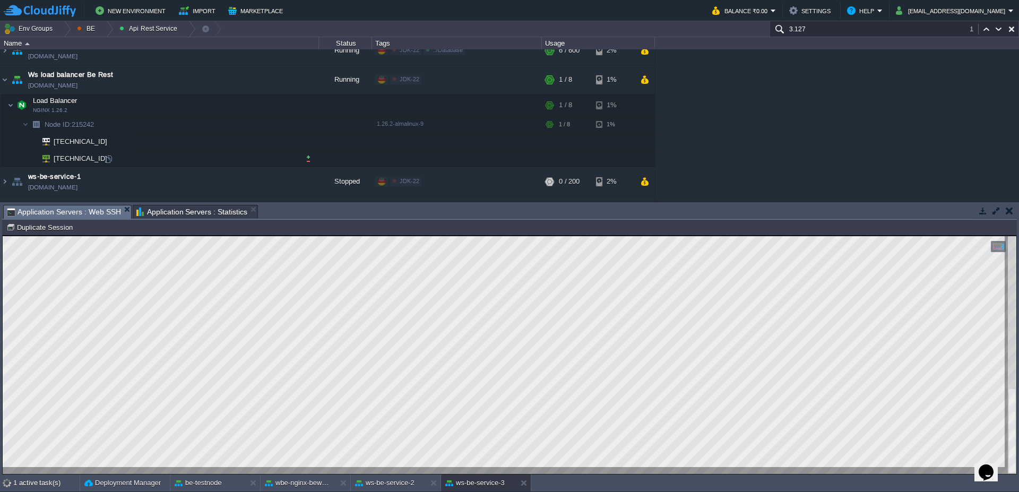
scroll to position [64, 0]
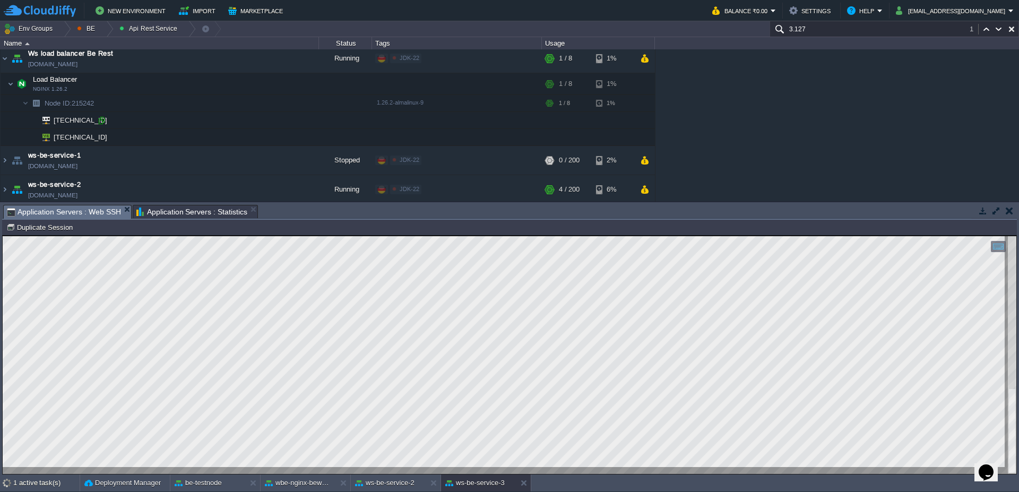
click at [105, 124] on div at bounding box center [102, 121] width 10 height 10
click at [12, 88] on img at bounding box center [10, 83] width 6 height 21
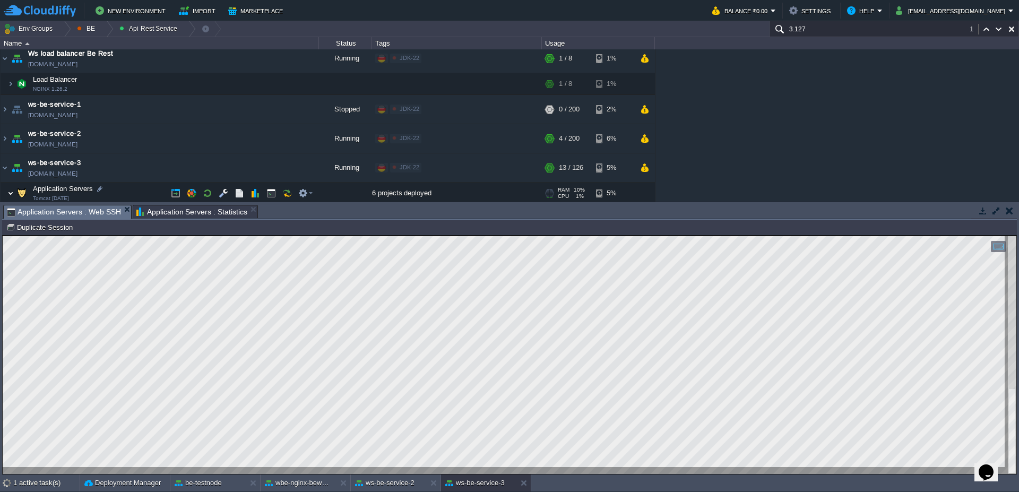
scroll to position [127, 0]
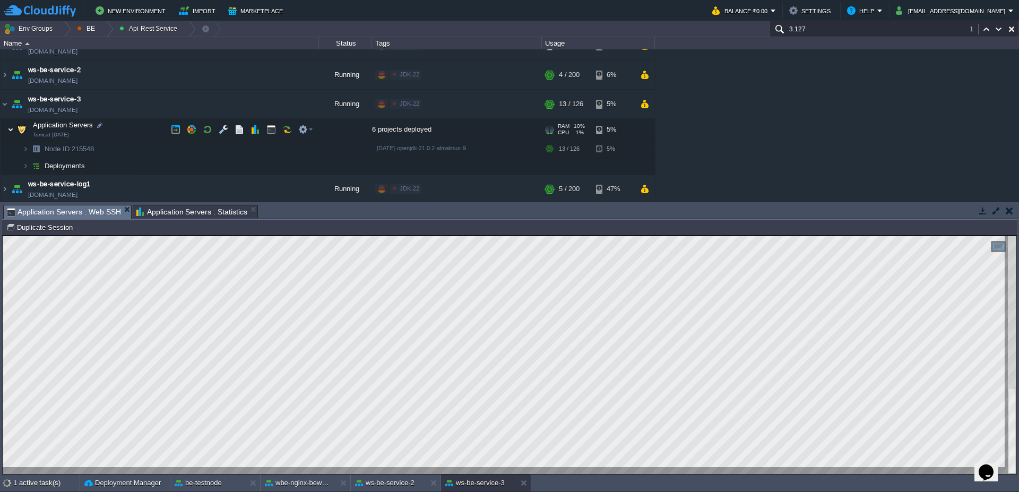
click at [12, 130] on img at bounding box center [10, 129] width 6 height 21
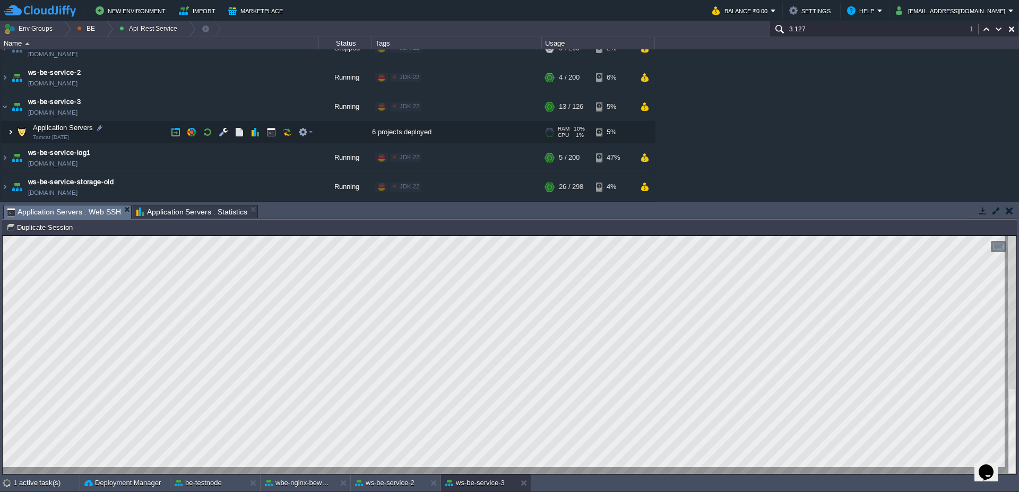
click at [11, 140] on img at bounding box center [10, 132] width 6 height 21
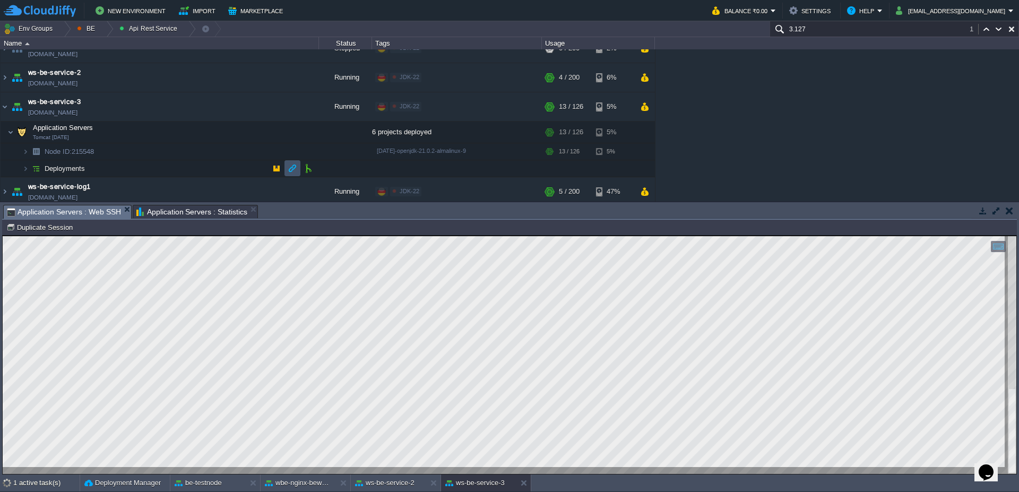
click at [293, 167] on button "button" at bounding box center [293, 169] width 10 height 10
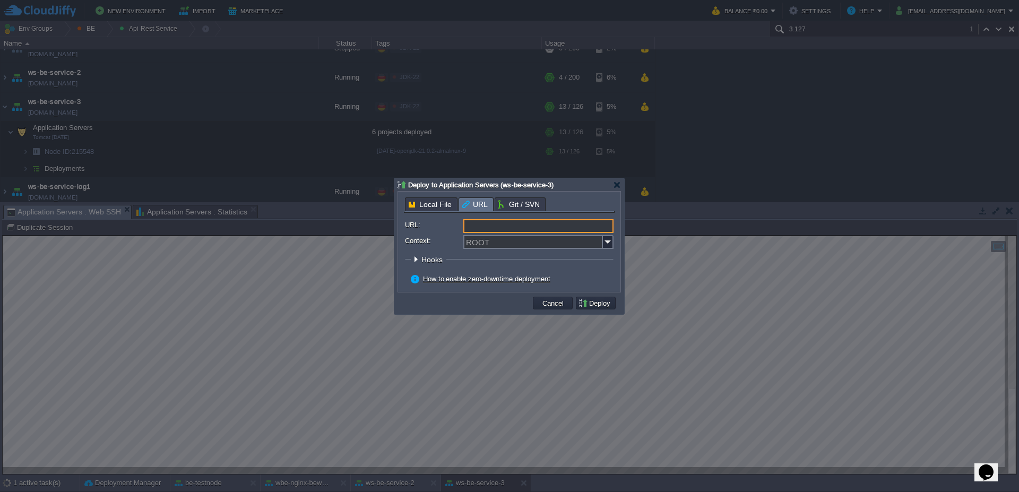
click at [598, 229] on input "URL:" at bounding box center [539, 226] width 150 height 14
drag, startPoint x: 596, startPoint y: 226, endPoint x: 637, endPoint y: 228, distance: 40.4
click at [637, 228] on body "New Environment Import Marketplace Bonus ₹0.00 Upgrade Account Balance ₹0.00 Se…" at bounding box center [509, 246] width 1019 height 492
click at [583, 224] on input "[URL][DOMAIN_NAME]" at bounding box center [539, 226] width 150 height 14
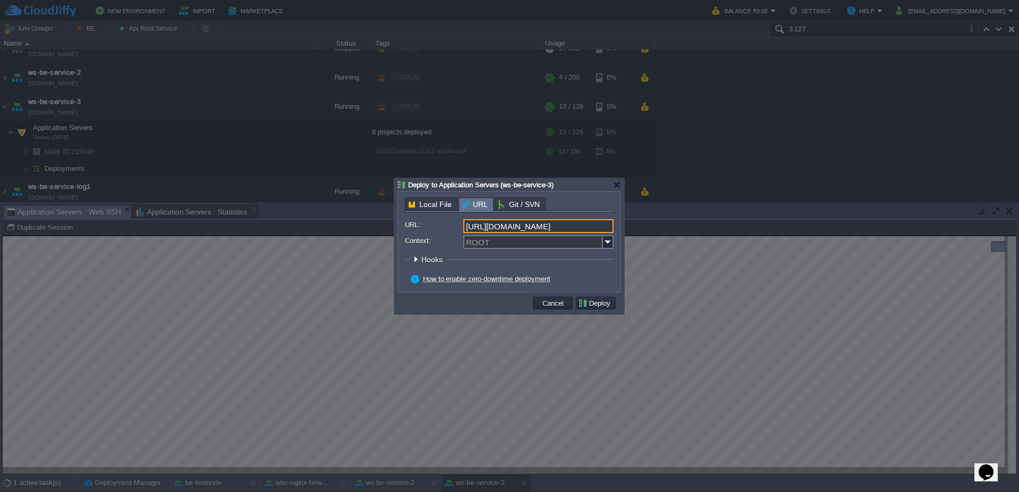
click at [583, 224] on input "[URL][DOMAIN_NAME]" at bounding box center [539, 226] width 150 height 14
type input "[URL][DOMAIN_NAME]"
click at [609, 242] on img at bounding box center [608, 242] width 11 height 14
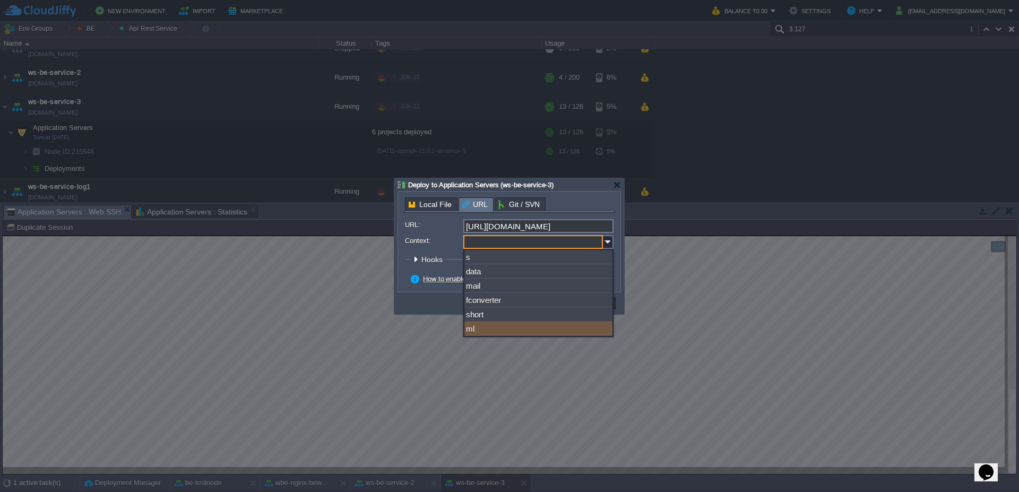
click at [559, 322] on div "ml" at bounding box center [539, 329] width 148 height 14
type input "ml"
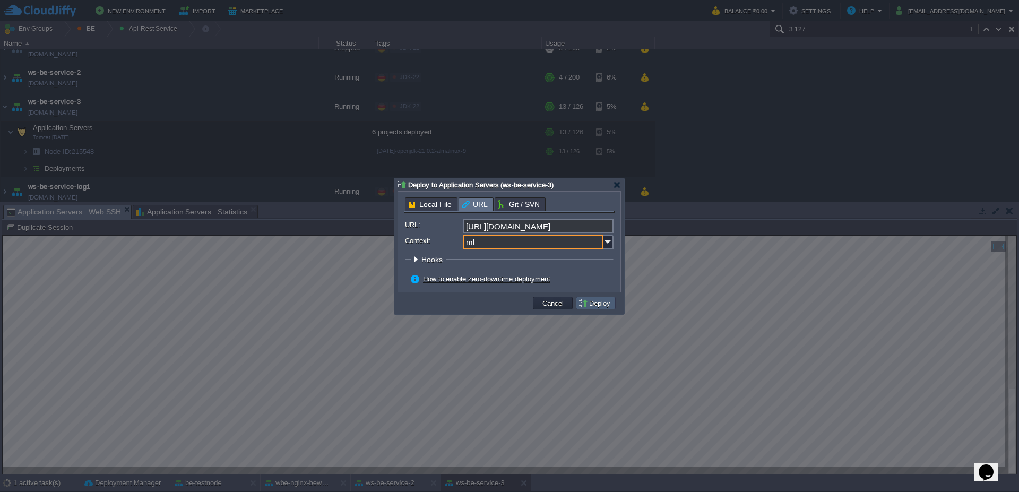
click at [600, 307] on button "Deploy" at bounding box center [596, 303] width 36 height 10
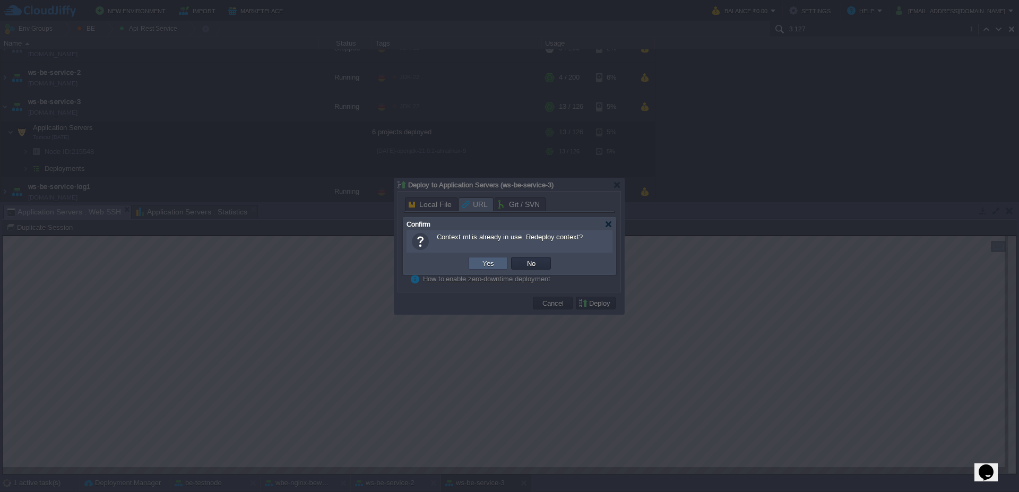
click at [503, 268] on td "Yes" at bounding box center [488, 263] width 40 height 13
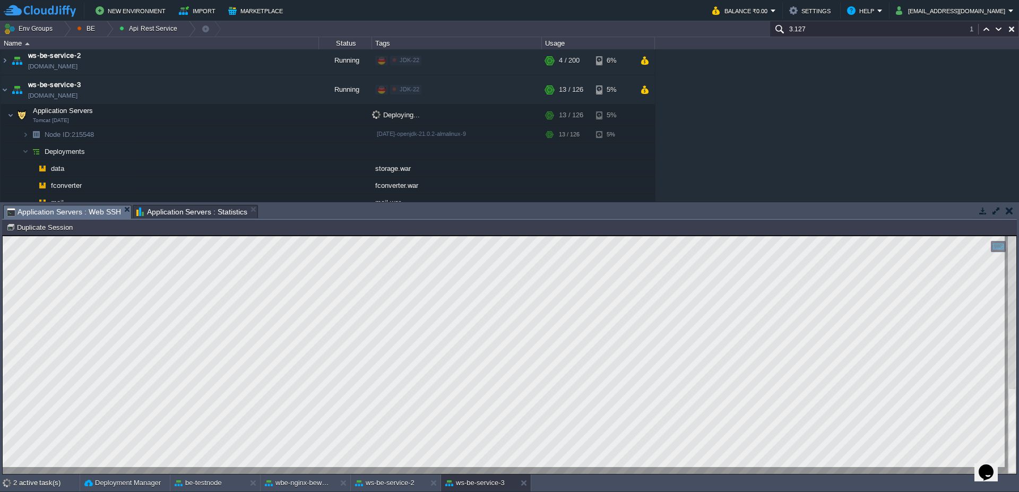
scroll to position [71, 0]
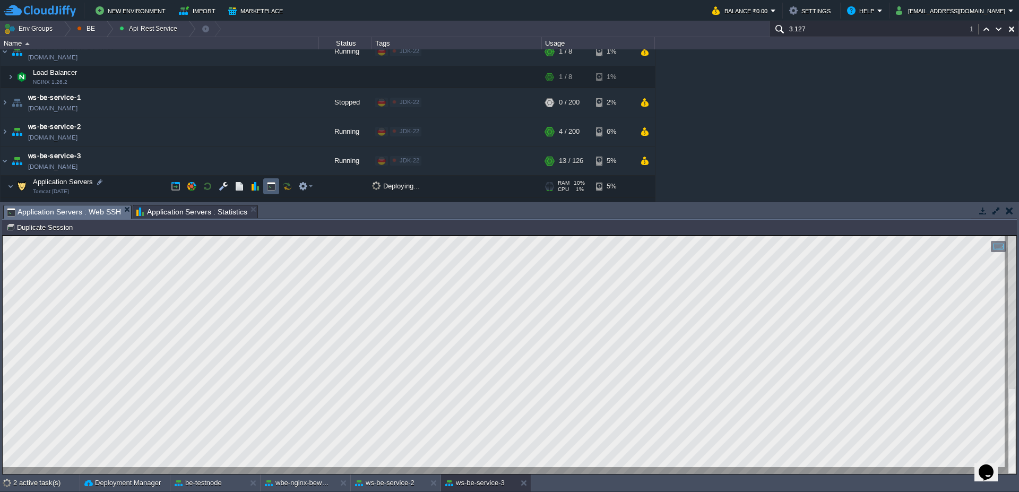
click at [276, 185] on td at bounding box center [271, 186] width 16 height 16
click at [265, 188] on td at bounding box center [271, 186] width 16 height 16
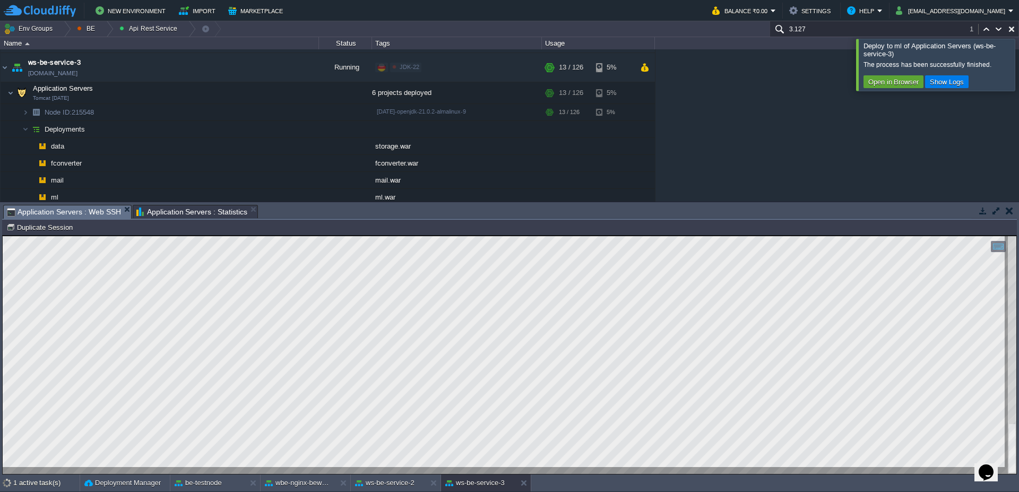
click at [1019, 68] on div at bounding box center [1032, 65] width 0 height 52
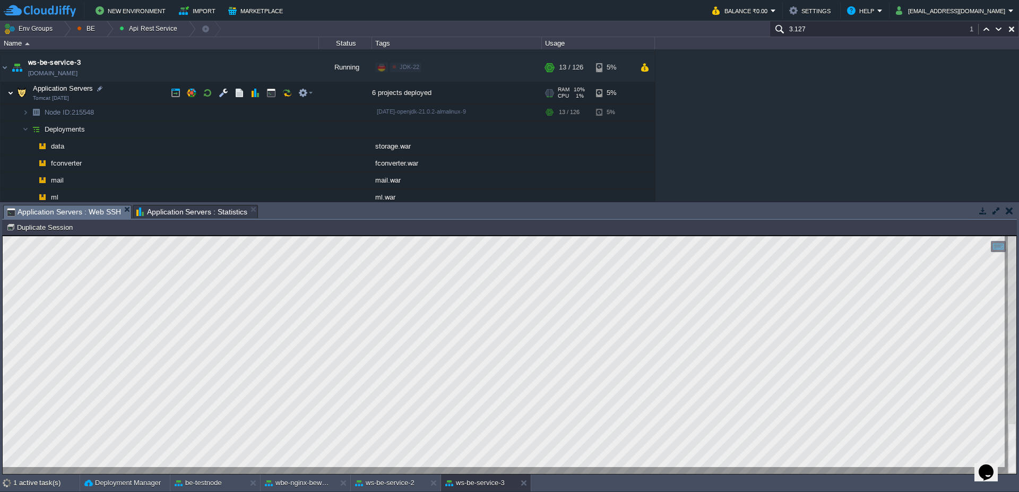
scroll to position [100, 0]
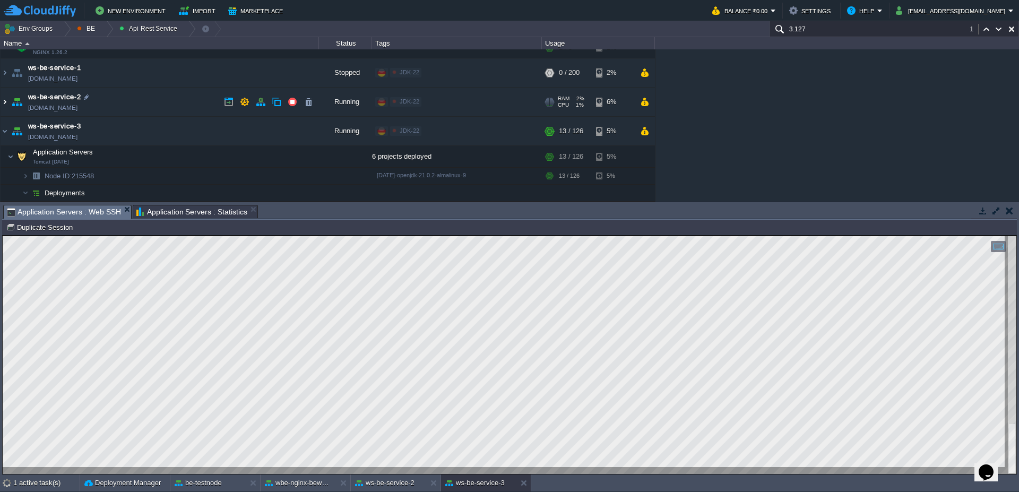
click at [1, 109] on img at bounding box center [5, 102] width 8 height 29
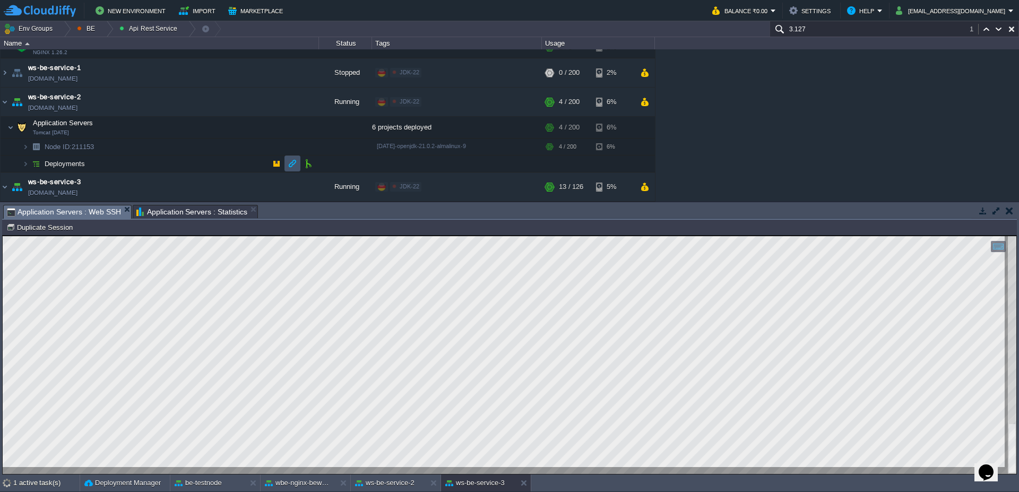
click at [292, 165] on button "button" at bounding box center [293, 164] width 10 height 10
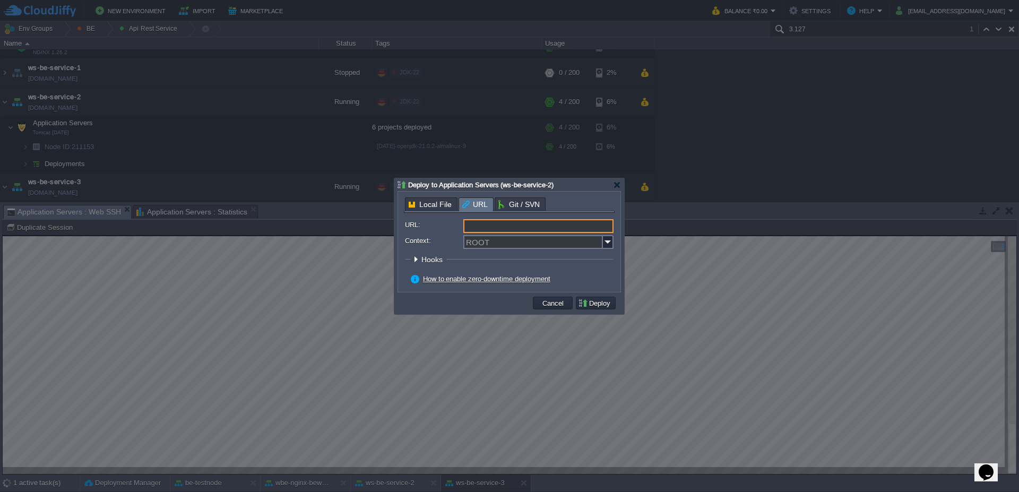
click at [565, 224] on input "URL:" at bounding box center [539, 226] width 150 height 14
type input "[URL][DOMAIN_NAME]"
click at [608, 241] on img at bounding box center [608, 242] width 11 height 14
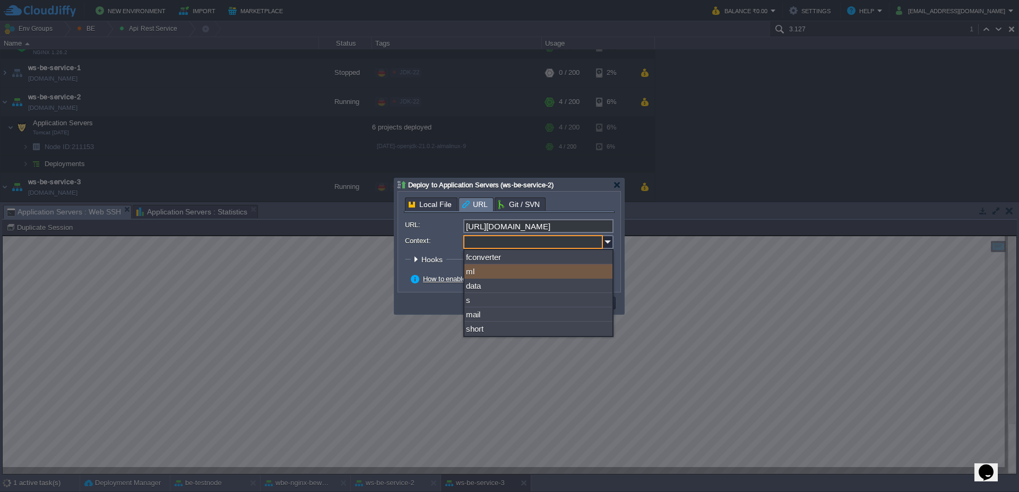
click at [539, 267] on div "ml" at bounding box center [539, 271] width 148 height 14
type input "ml"
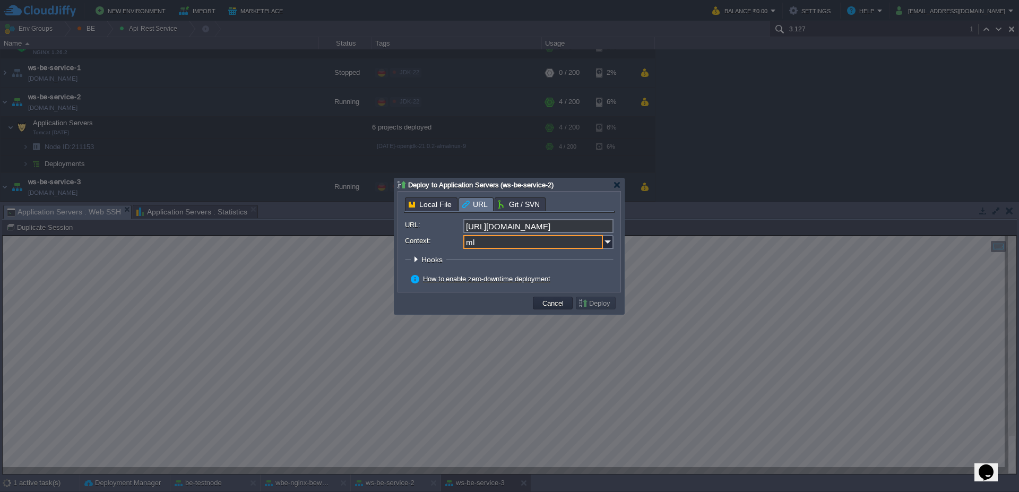
click at [595, 281] on div "How to enable zero-downtime deployment" at bounding box center [512, 279] width 203 height 10
click at [601, 304] on button "Deploy" at bounding box center [596, 303] width 36 height 10
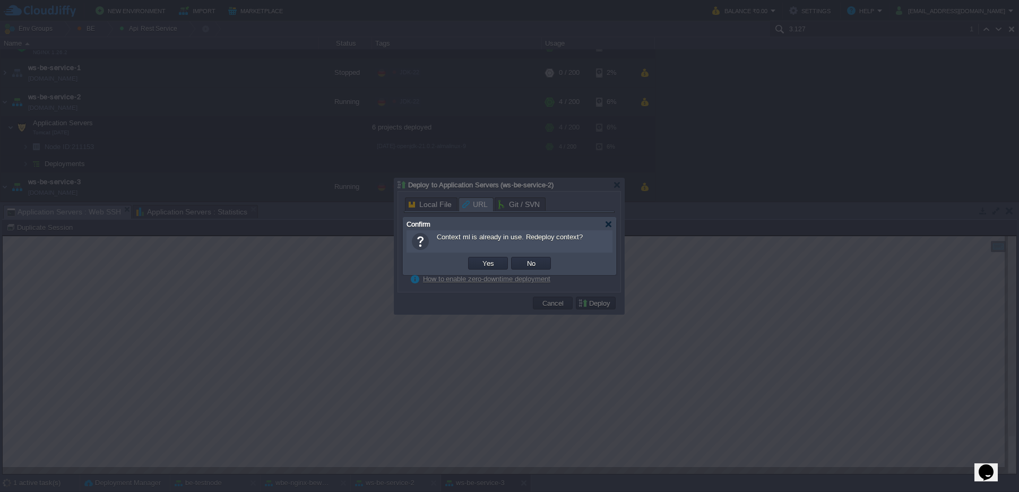
click at [491, 263] on button "Yes" at bounding box center [488, 264] width 18 height 10
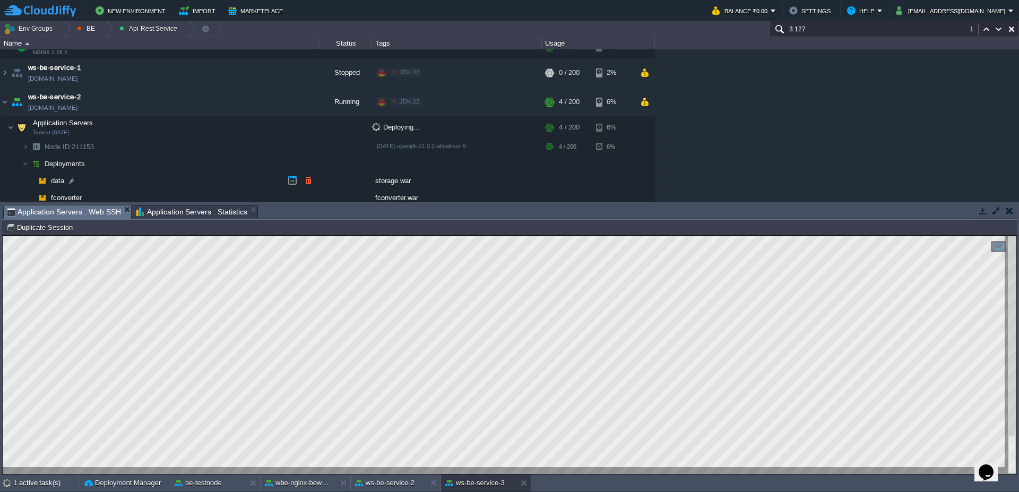
scroll to position [101, 0]
click at [3, 104] on img at bounding box center [5, 101] width 8 height 29
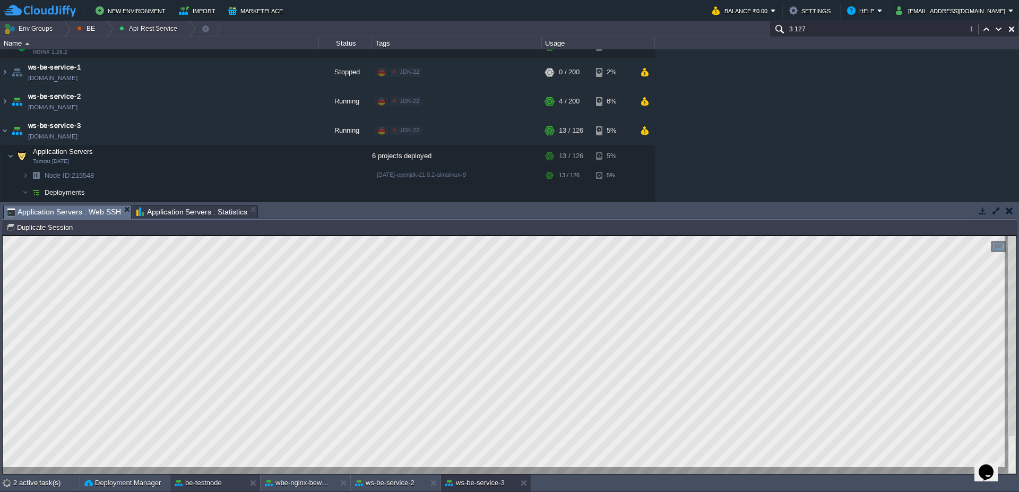
click at [196, 490] on div "be-testnode" at bounding box center [207, 483] width 75 height 17
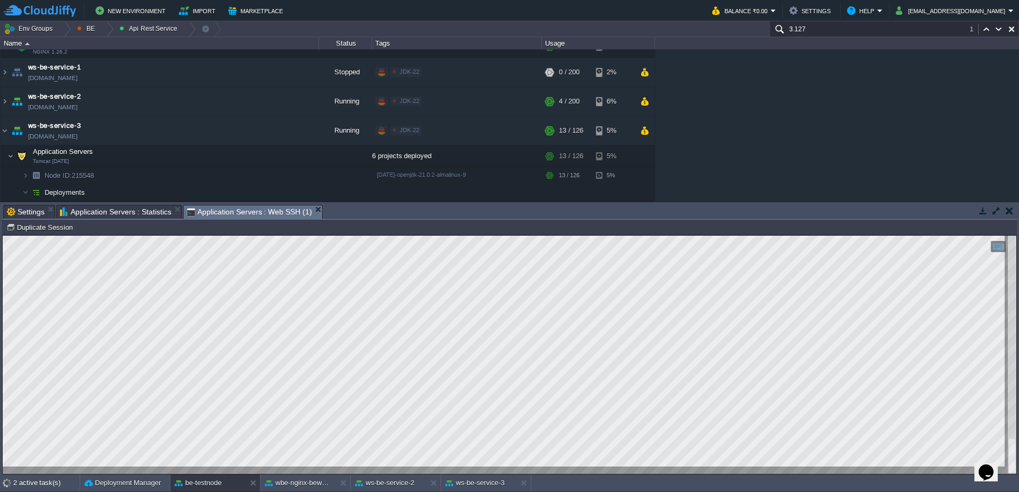
scroll to position [135, 0]
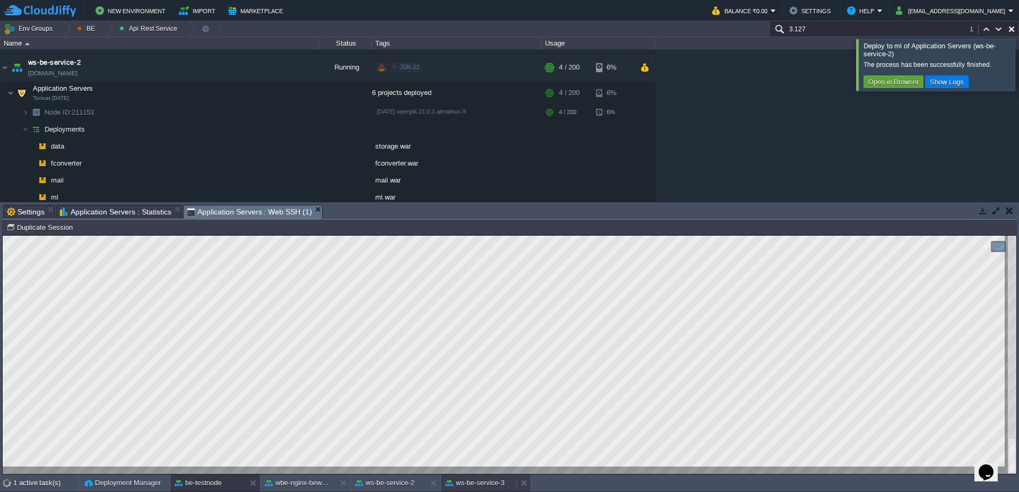
click at [470, 485] on button "ws-be-service-3" at bounding box center [474, 483] width 59 height 11
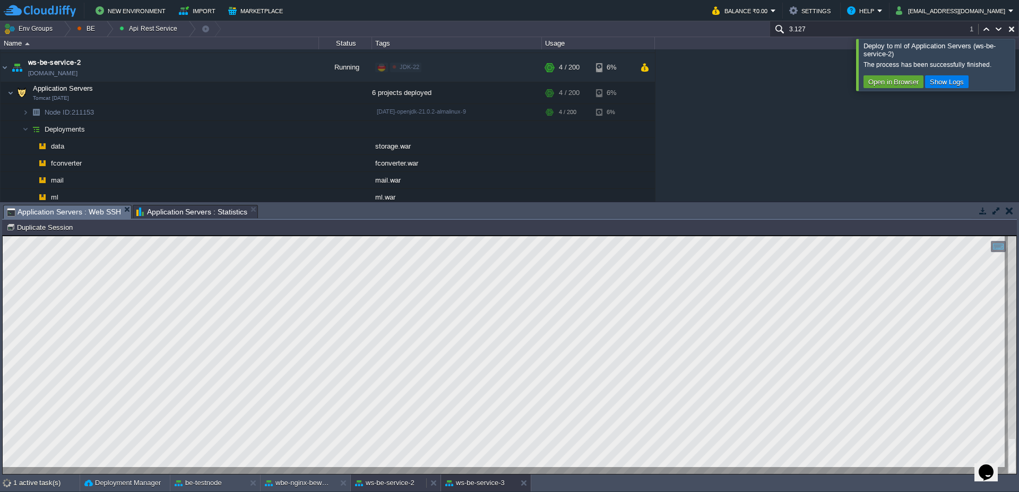
click at [393, 487] on button "ws-be-service-2" at bounding box center [384, 483] width 59 height 11
type textarea "ml.war"
click at [1019, 80] on div at bounding box center [1032, 65] width 0 height 52
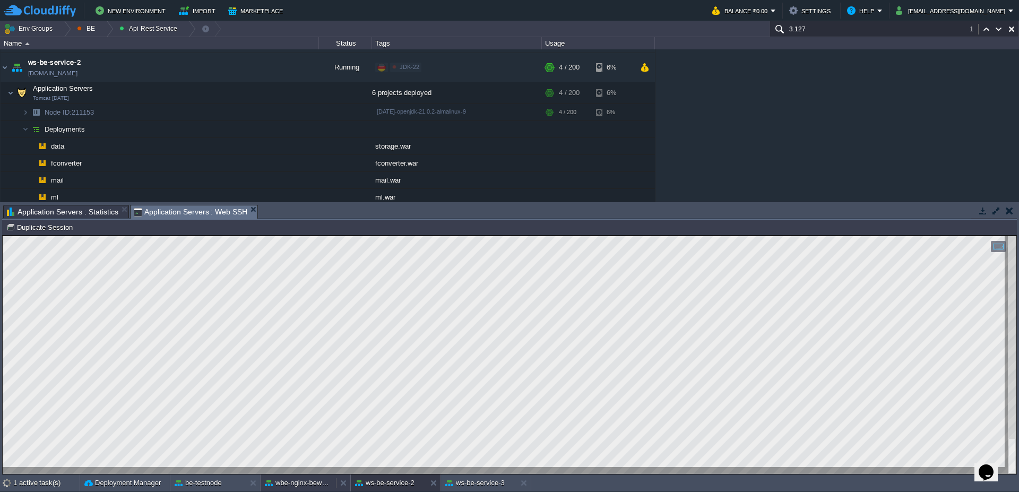
click at [299, 485] on button "wbe-nginx-beworld" at bounding box center [298, 483] width 67 height 11
click at [404, 488] on div "ws-be-service-2" at bounding box center [388, 483] width 75 height 17
click at [464, 480] on button "ws-be-service-3" at bounding box center [474, 483] width 59 height 11
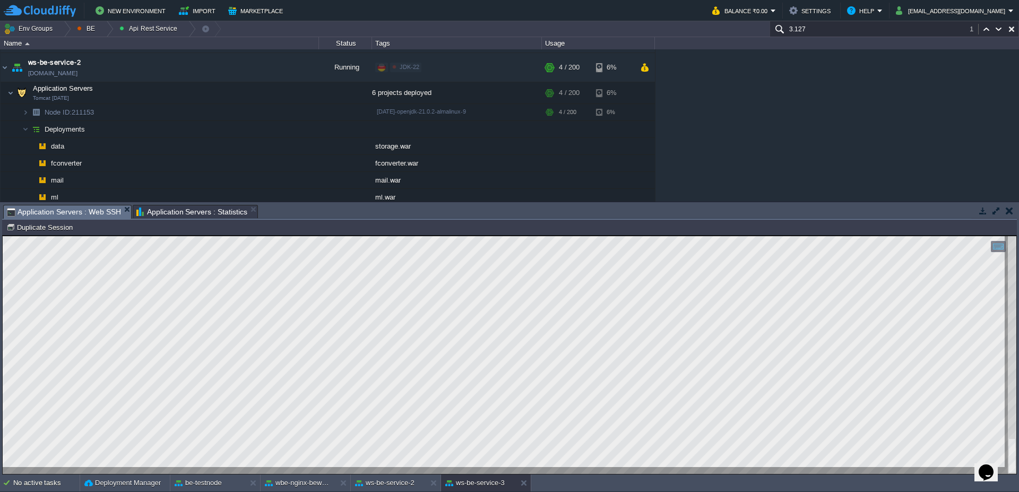
click at [166, 213] on span "Application Servers : Statistics" at bounding box center [191, 211] width 111 height 13
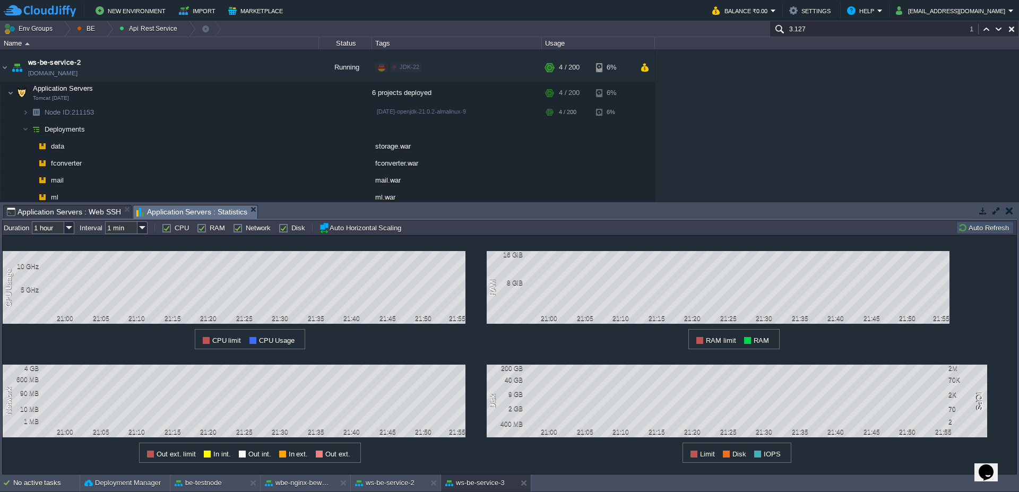
click at [973, 231] on button "Auto Refresh" at bounding box center [985, 228] width 54 height 10
click at [74, 211] on span "Application Servers : Web SSH" at bounding box center [64, 211] width 114 height 13
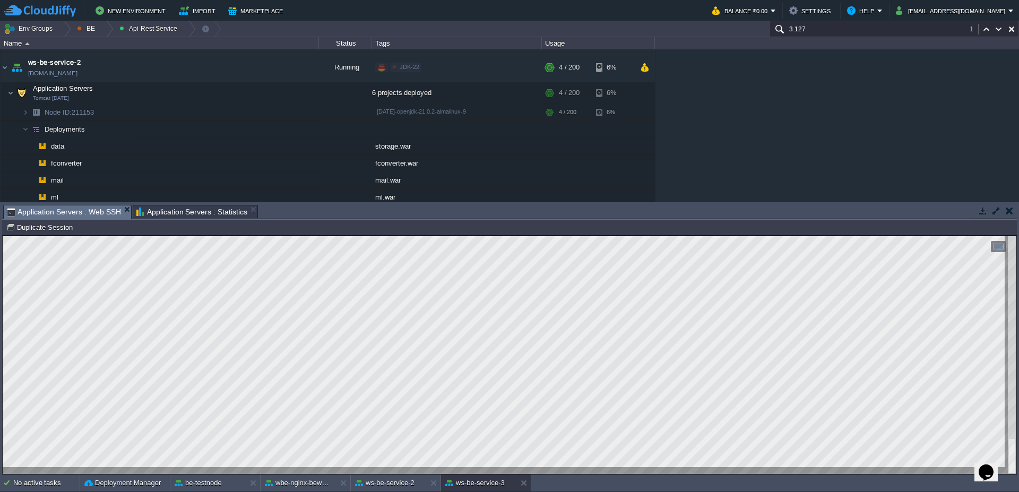
click at [184, 206] on span "Application Servers : Statistics" at bounding box center [191, 211] width 111 height 13
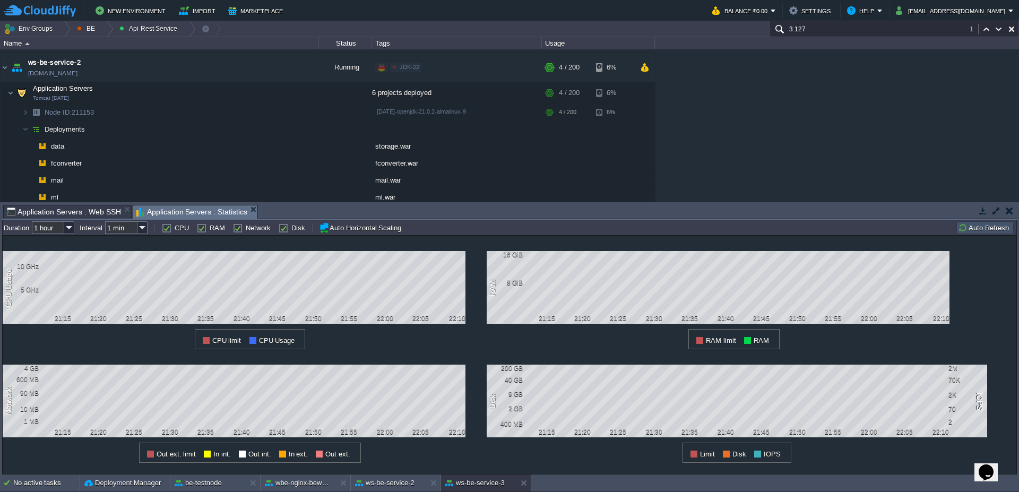
click at [992, 229] on button "Auto Refresh" at bounding box center [985, 228] width 54 height 10
click at [33, 212] on span "Application Servers : Web SSH" at bounding box center [64, 211] width 114 height 13
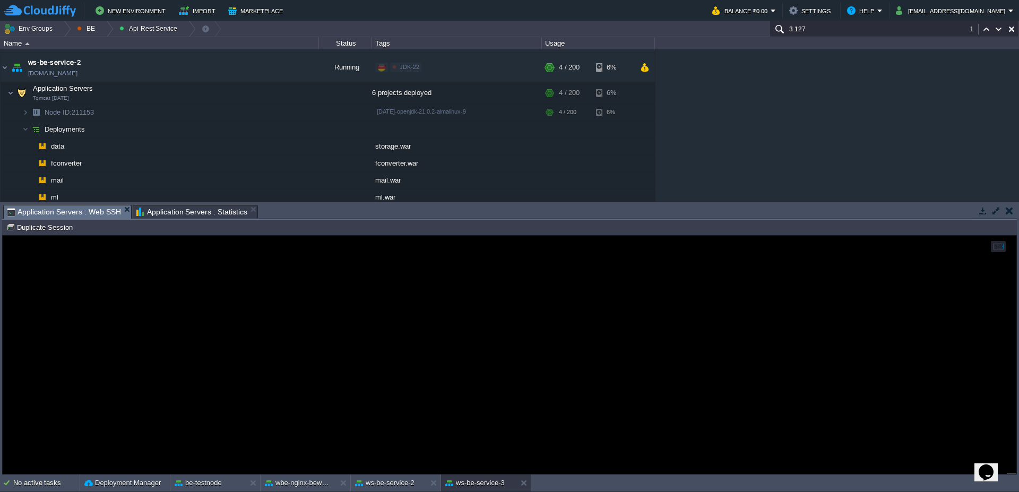
click at [188, 207] on span "Application Servers : Statistics" at bounding box center [191, 211] width 111 height 13
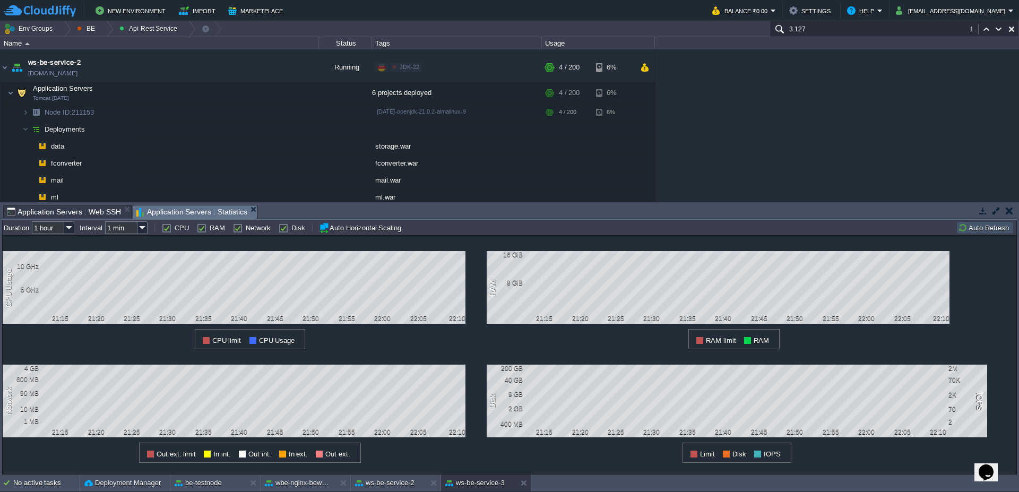
click at [969, 231] on button "Auto Refresh" at bounding box center [985, 228] width 54 height 10
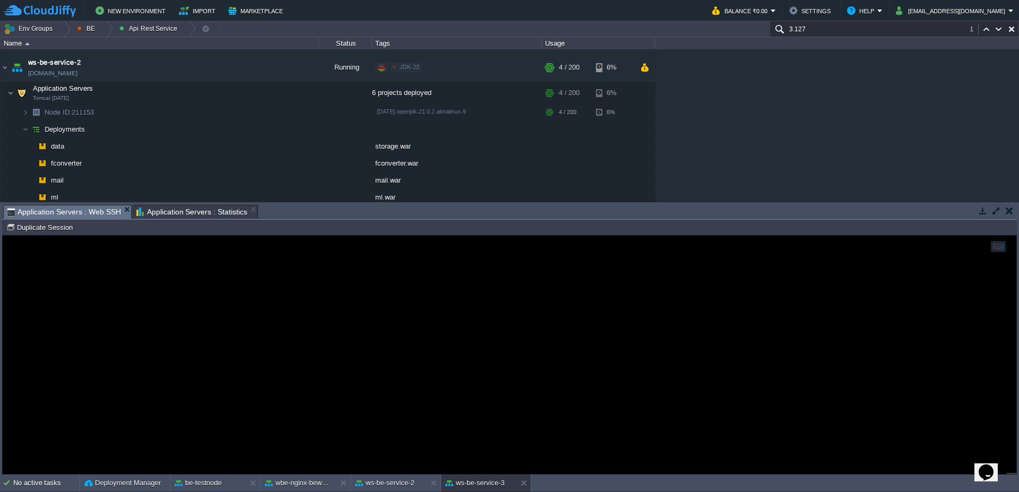
click at [66, 215] on span "Application Servers : Web SSH" at bounding box center [64, 211] width 114 height 13
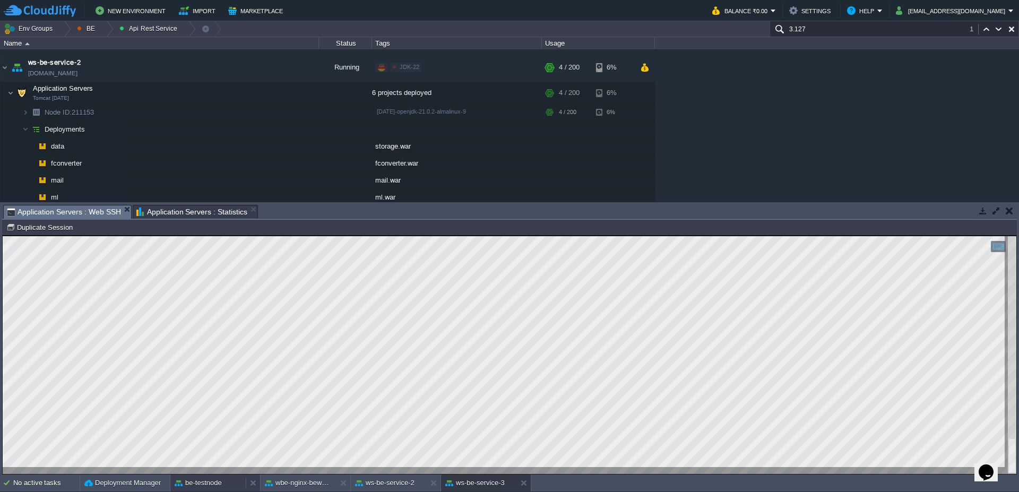
click at [220, 485] on button "be-testnode" at bounding box center [198, 483] width 47 height 11
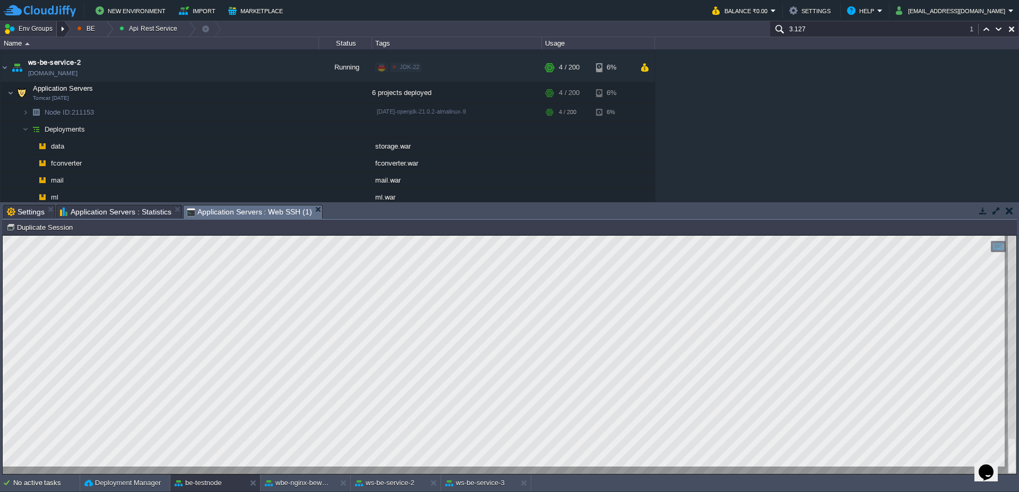
click at [65, 28] on div at bounding box center [64, 28] width 14 height 15
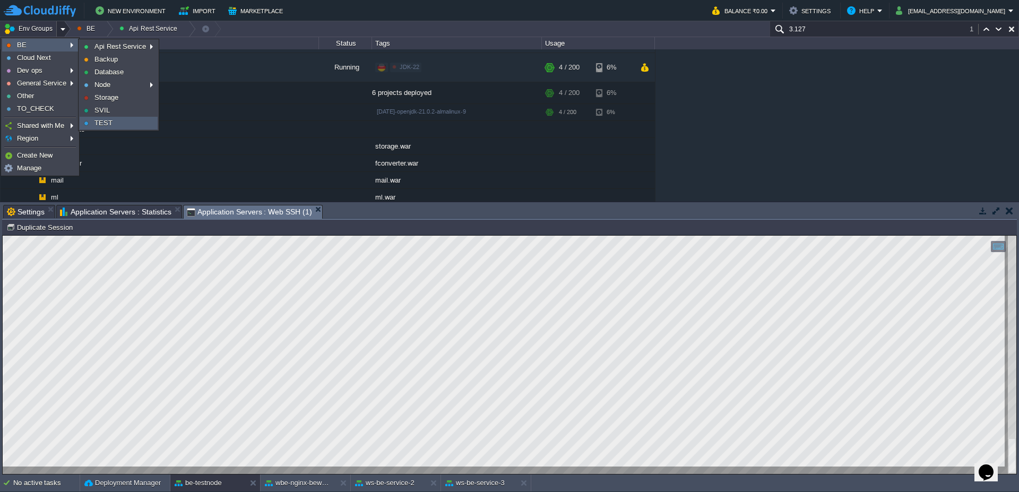
click at [109, 125] on span "TEST" at bounding box center [104, 123] width 18 height 8
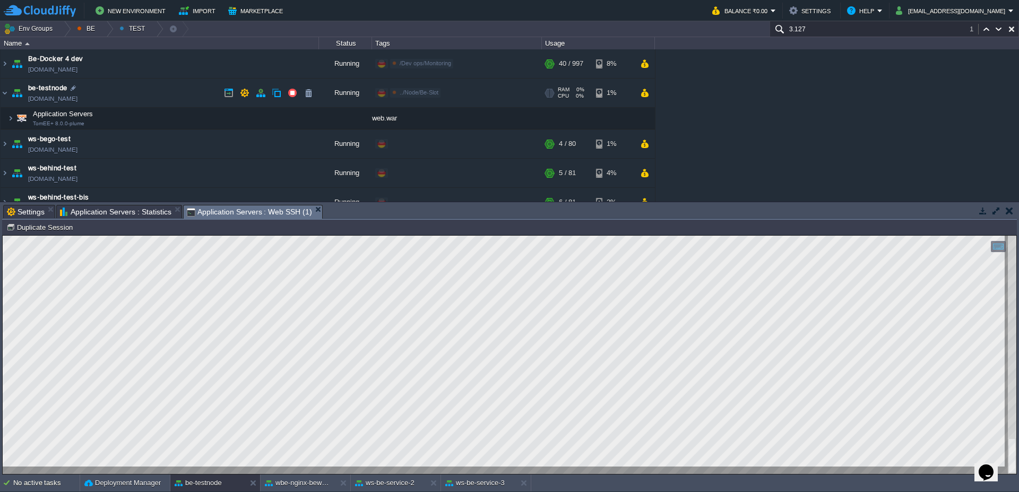
scroll to position [15, 0]
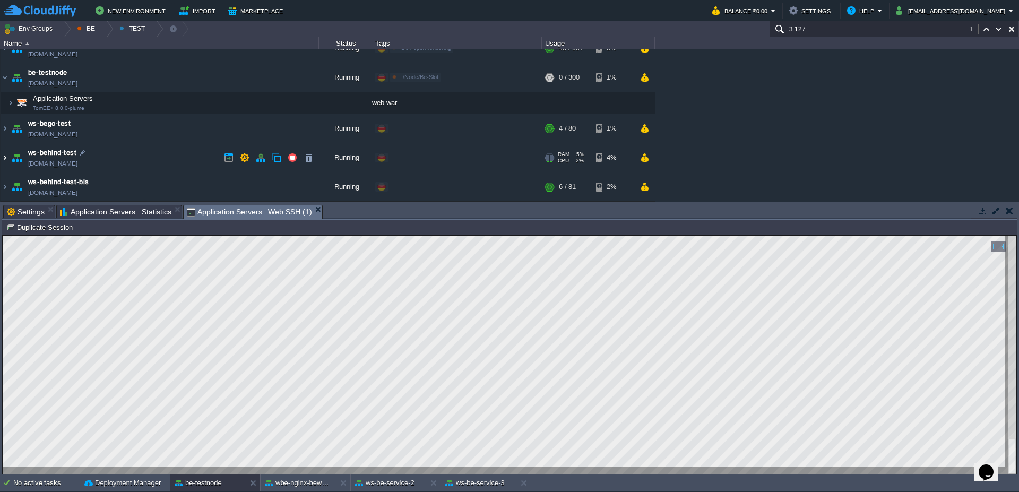
click at [5, 162] on img at bounding box center [5, 157] width 8 height 29
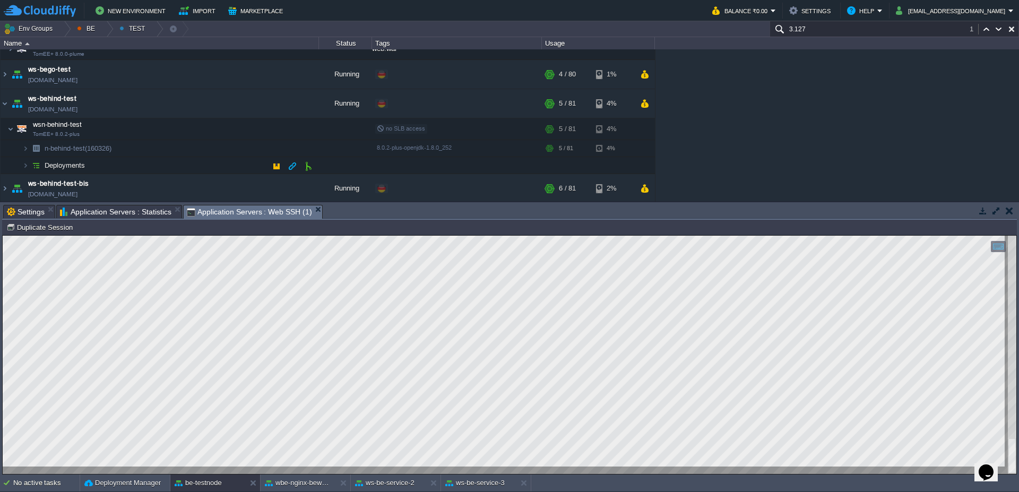
scroll to position [71, 0]
click at [268, 129] on button "button" at bounding box center [272, 128] width 10 height 10
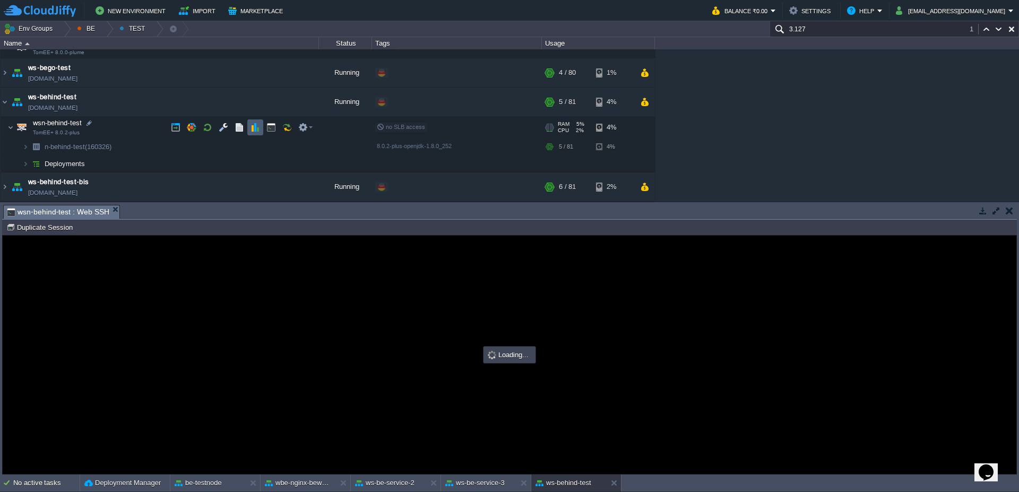
click at [255, 132] on td at bounding box center [255, 127] width 16 height 16
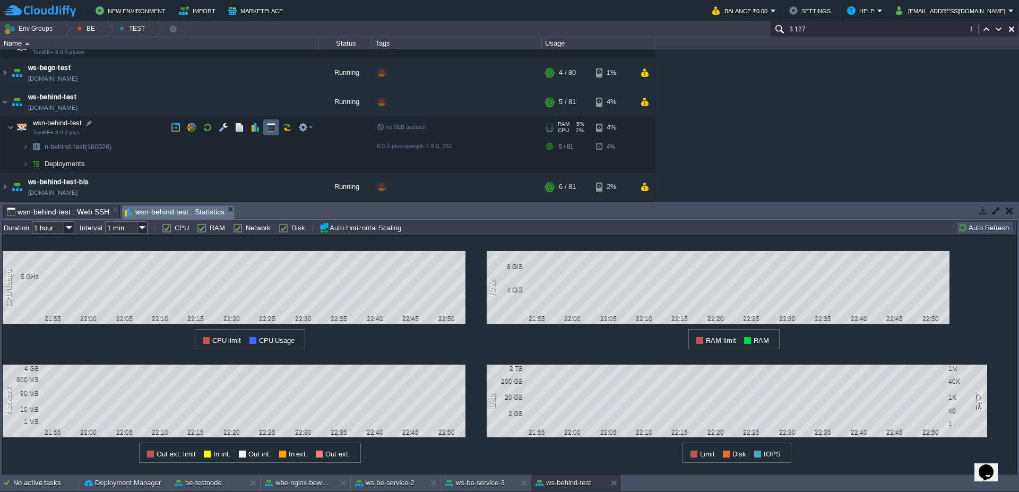
click at [270, 132] on td at bounding box center [271, 127] width 16 height 16
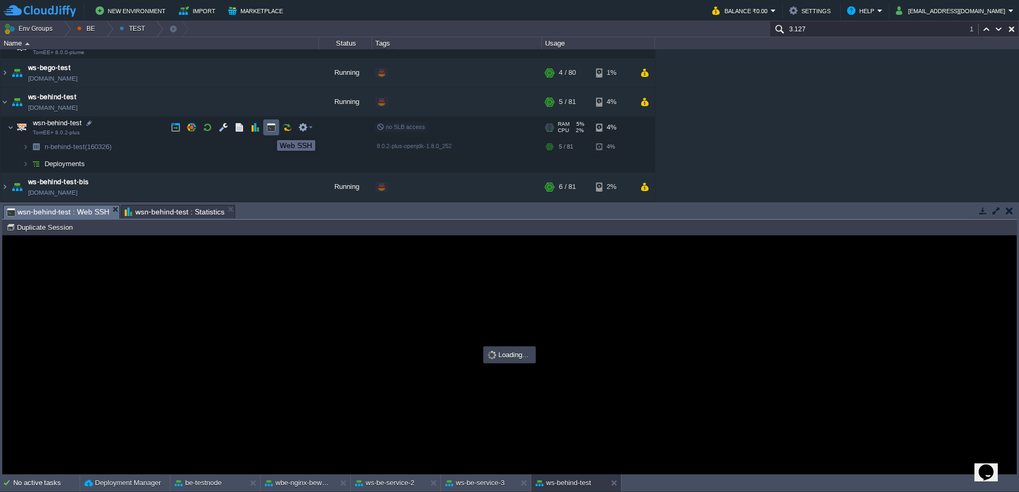
scroll to position [0, 0]
type input "#000000"
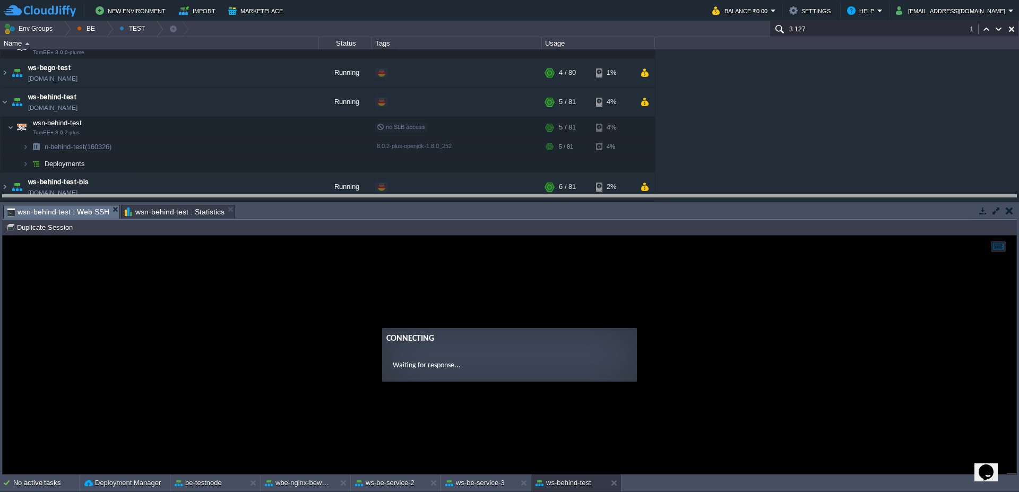
drag, startPoint x: 297, startPoint y: 211, endPoint x: 297, endPoint y: 202, distance: 8.5
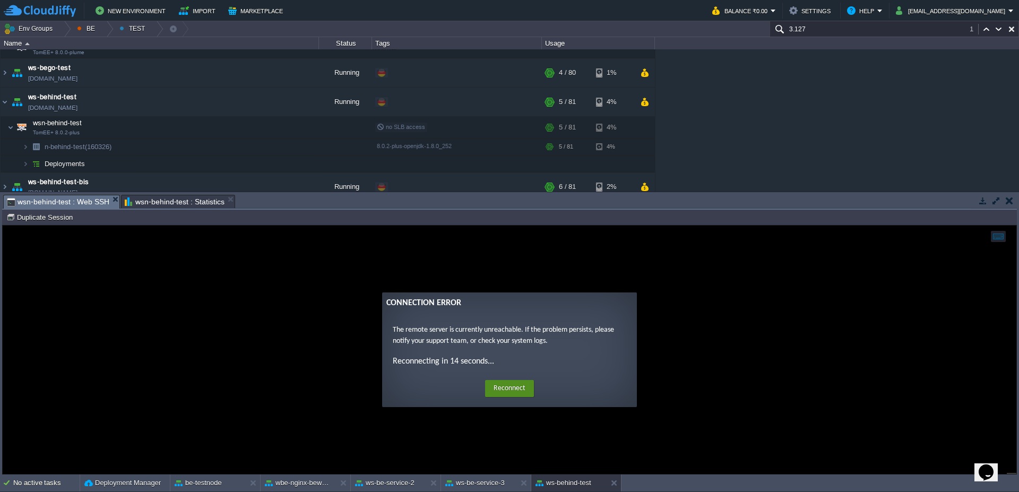
click at [500, 385] on button "Reconnect" at bounding box center [509, 388] width 49 height 17
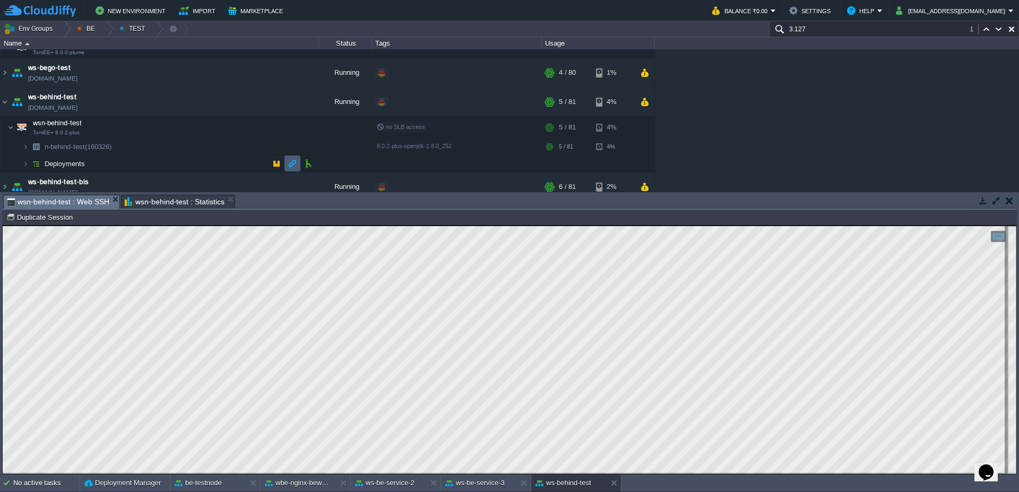
click at [293, 164] on button "button" at bounding box center [293, 164] width 10 height 10
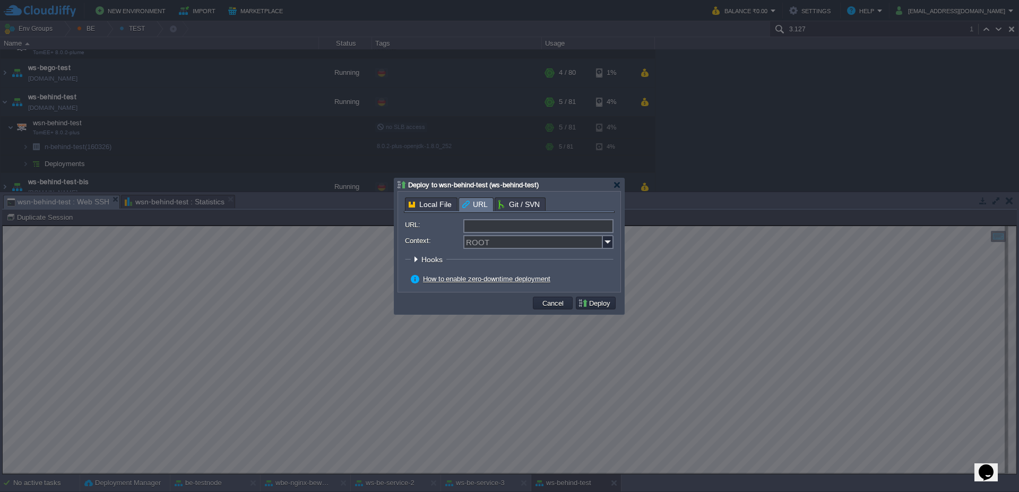
click at [505, 229] on input "URL:" at bounding box center [539, 226] width 150 height 14
type input "[URL][DOMAIN_NAME]"
click at [573, 232] on input "[URL][DOMAIN_NAME]" at bounding box center [539, 226] width 150 height 14
click at [570, 221] on input "[URL][DOMAIN_NAME]" at bounding box center [539, 226] width 150 height 14
click at [555, 310] on td "Cancel" at bounding box center [552, 303] width 43 height 16
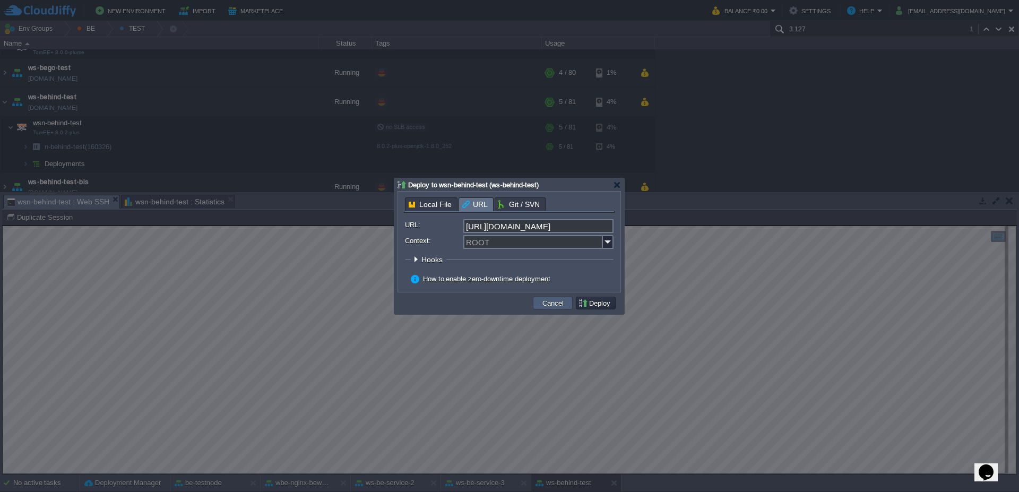
click at [555, 308] on td "Cancel" at bounding box center [553, 303] width 40 height 13
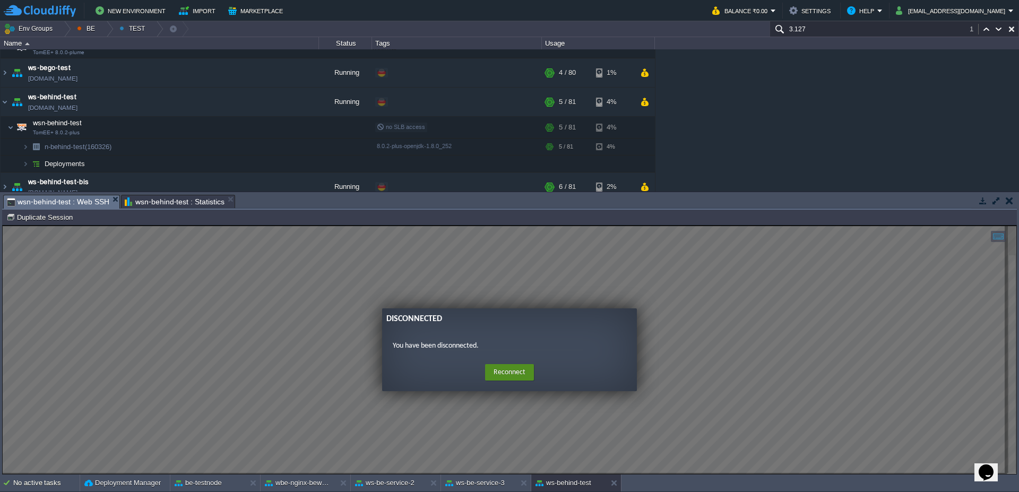
click at [492, 376] on button "Reconnect" at bounding box center [509, 372] width 49 height 17
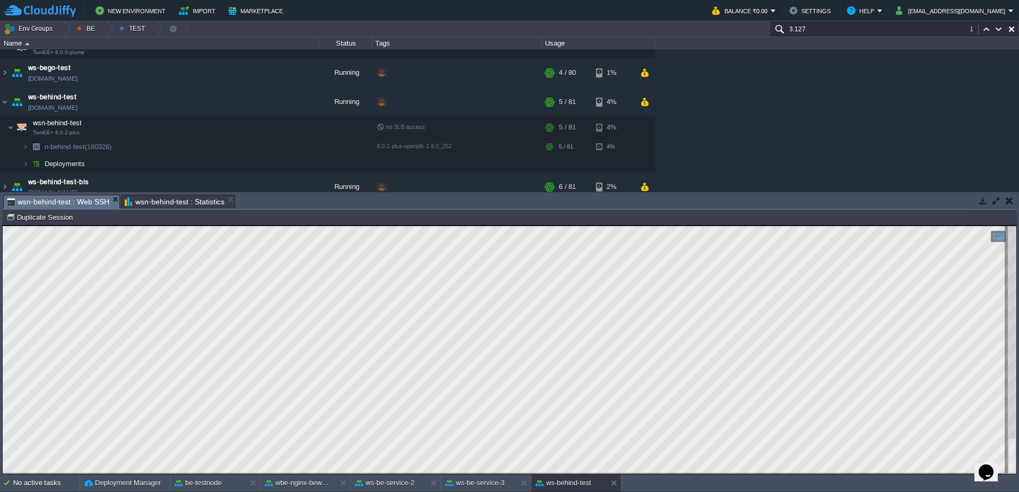
type textarea "TSVPresenzaMappa"
